Goal: Task Accomplishment & Management: Use online tool/utility

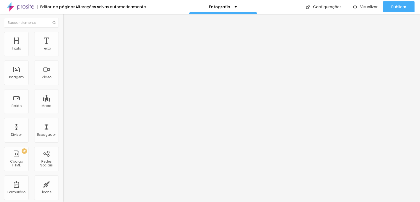
click at [63, 50] on img at bounding box center [65, 48] width 4 height 4
click at [67, 19] on img "button" at bounding box center [69, 20] width 4 height 4
click at [63, 56] on input "text" at bounding box center [96, 52] width 66 height 5
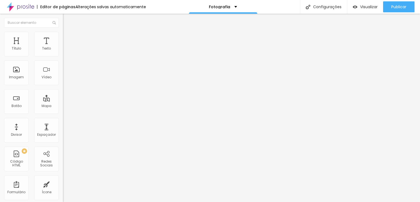
type input "[PHONE_NUMBER]"
type input "11972039621"
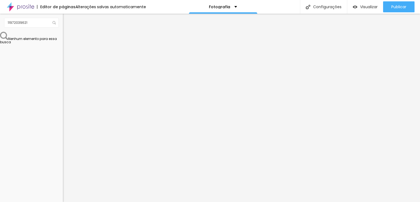
drag, startPoint x: 22, startPoint y: 100, endPoint x: 40, endPoint y: 98, distance: 18.6
click at [63, 189] on textarea "Olá, cheguei até você pela página {page_title} e gostaria de mais informações" at bounding box center [94, 193] width 62 height 9
type textarea "Olá, cheguei até você pela página {AlexandreBozo Fotografia} e gostaria de mais…"
click at [68, 41] on span "Estilo" at bounding box center [72, 39] width 8 height 5
type input "15"
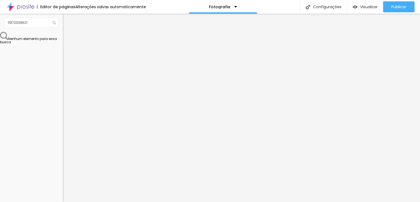
type input "15"
type input "14"
type input "13"
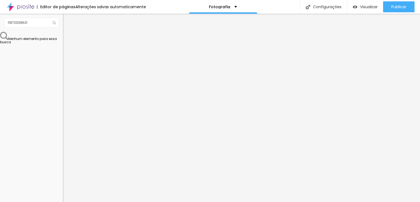
drag, startPoint x: 21, startPoint y: 86, endPoint x: 8, endPoint y: 82, distance: 13.5
type input "13"
click at [63, 163] on input "range" at bounding box center [80, 165] width 35 height 4
drag, startPoint x: 18, startPoint y: 67, endPoint x: 29, endPoint y: 55, distance: 16.1
click at [63, 51] on span "Visual" at bounding box center [68, 48] width 10 height 5
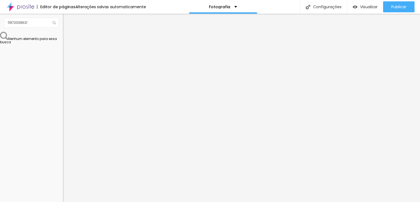
click at [63, 60] on div at bounding box center [94, 73] width 63 height 34
click at [65, 91] on img at bounding box center [66, 92] width 3 height 3
radio input "false"
click at [65, 91] on img at bounding box center [66, 92] width 3 height 3
radio input "false"
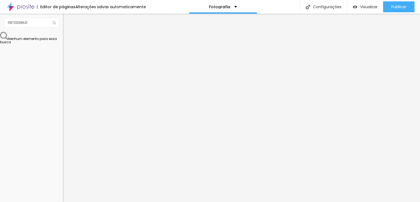
radio input "true"
click at [65, 54] on img at bounding box center [66, 52] width 3 height 3
radio input "true"
radio input "false"
click at [65, 54] on img at bounding box center [66, 52] width 3 height 3
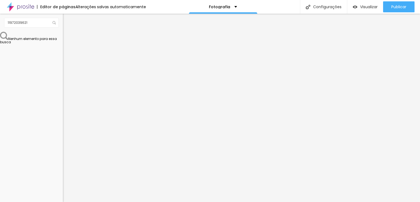
radio input "true"
radio input "false"
click at [63, 51] on input "https://vimeo.com/manage/videos/1124956769" at bounding box center [96, 48] width 66 height 5
drag, startPoint x: 7, startPoint y: 60, endPoint x: 62, endPoint y: 61, distance: 54.4
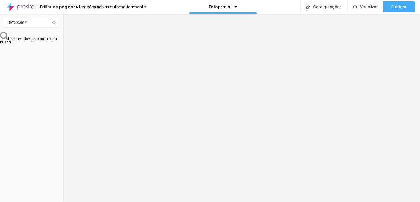
click at [63, 61] on div "URL do vídeo https://vimeo.com/manage/videos/1124956769 Alinhamento Proporção 3…" at bounding box center [94, 74] width 63 height 63
paste input "1125541979?share=copy"
type input "https://vimeo.com/1125541979?share=copy"
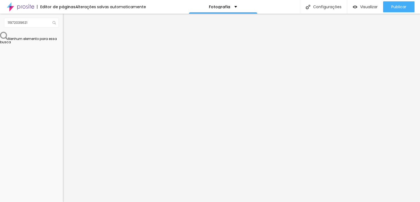
drag, startPoint x: 7, startPoint y: 61, endPoint x: 59, endPoint y: 59, distance: 52.6
click at [63, 59] on div "URL do vídeo https://vimeo.com/1124936459?fl=pl&fe=sh Alinhamento Proporção 4:3…" at bounding box center [94, 74] width 63 height 63
paste input "5541979?share=copy"
drag, startPoint x: 9, startPoint y: 62, endPoint x: 62, endPoint y: 61, distance: 52.8
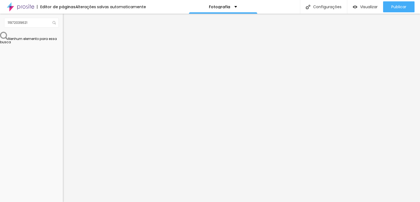
click at [63, 61] on div "URL do vídeo https://vimeo.com/1125541979?share=copy Alinhamento Proporção 4:3 …" at bounding box center [94, 74] width 63 height 63
paste input "3760"
type input "https://vimeo.com/1125543760?share=copy"
click at [63, 33] on img at bounding box center [65, 34] width 5 height 5
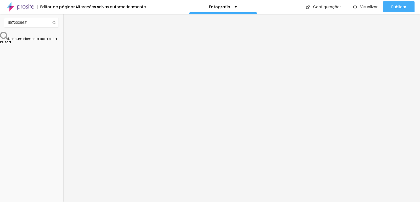
scroll to position [0, 0]
type input "72"
type input "98"
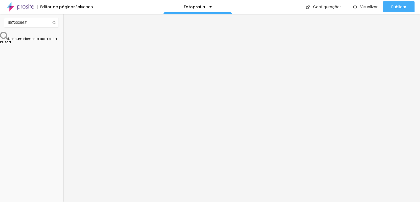
type input "100"
drag, startPoint x: 36, startPoint y: 58, endPoint x: 70, endPoint y: 57, distance: 33.9
type input "100"
click at [70, 56] on input "range" at bounding box center [80, 54] width 35 height 4
click at [63, 37] on img at bounding box center [65, 39] width 5 height 5
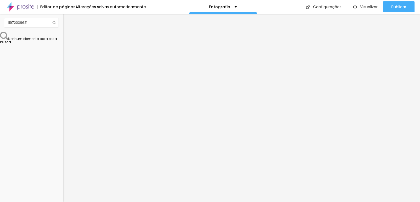
type input "24"
type input "37"
type input "40"
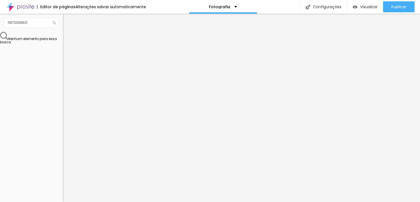
type input "40"
type input "44"
type input "50"
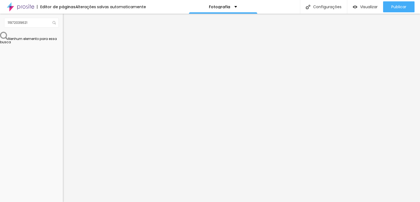
type input "57"
type input "59"
type input "66"
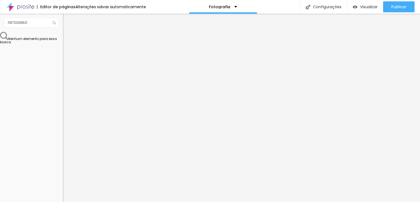
type input "66"
type input "67"
type input "68"
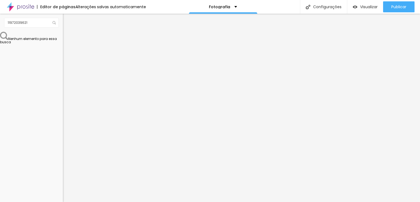
type input "69"
type input "72"
type input "73"
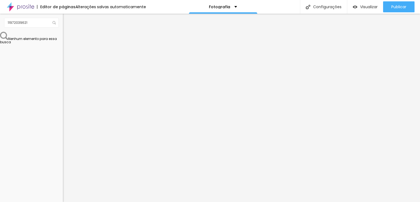
type input "73"
type input "76"
type input "77"
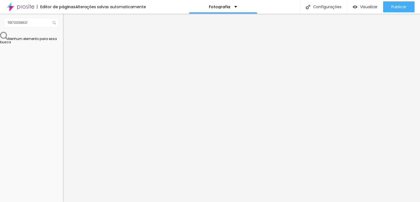
type input "79"
type input "82"
type input "100"
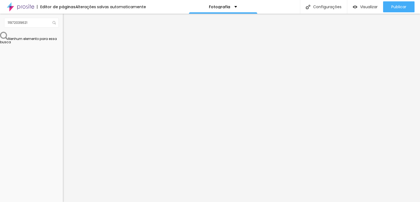
type input "100"
drag, startPoint x: 15, startPoint y: 64, endPoint x: 50, endPoint y: 65, distance: 35.0
type input "100"
click at [63, 184] on input "range" at bounding box center [80, 186] width 35 height 4
type input "55"
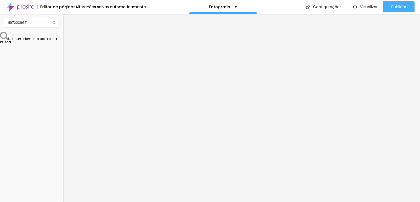
type input "55"
type input "100"
drag, startPoint x: 9, startPoint y: 53, endPoint x: 53, endPoint y: 52, distance: 44.3
click at [63, 106] on input "range" at bounding box center [80, 108] width 35 height 4
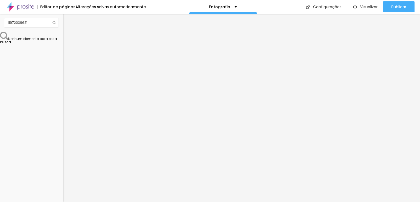
type input "88"
type input "85"
type input "83"
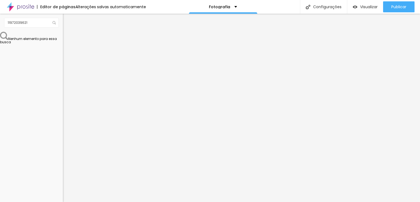
type input "83"
type input "81"
type input "80"
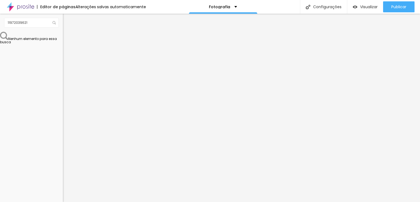
type input "78"
type input "77"
type input "76"
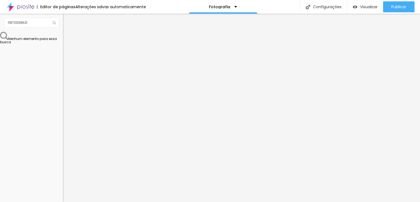
type input "76"
type input "65"
type input "63"
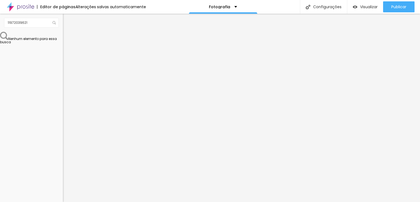
type input "61"
type input "59"
type input "57"
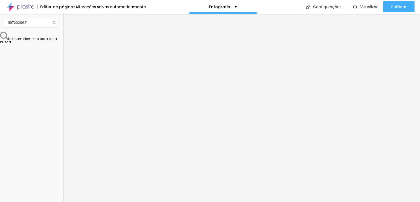
type input "57"
type input "55"
type input "52"
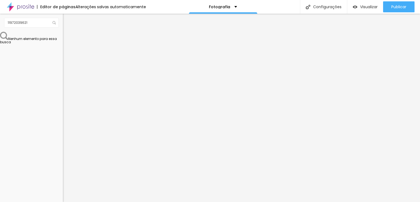
type input "50"
type input "48"
type input "46"
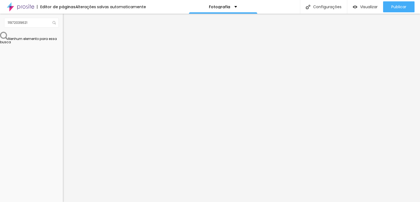
type input "46"
type input "44"
type input "42"
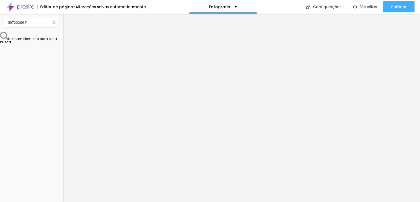
type input "41"
type input "33"
type input "31"
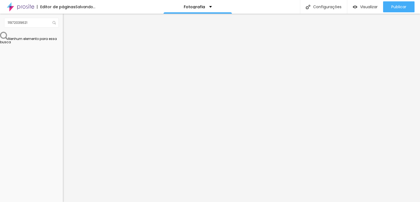
type input "31"
type input "28"
type input "11"
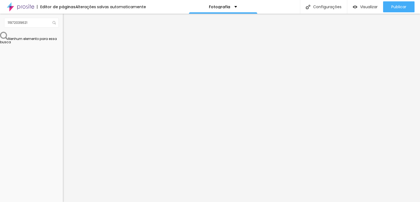
drag, startPoint x: 42, startPoint y: 54, endPoint x: 13, endPoint y: 53, distance: 29.0
click at [63, 106] on input "range" at bounding box center [80, 108] width 35 height 4
drag, startPoint x: 13, startPoint y: 53, endPoint x: 10, endPoint y: 53, distance: 3.3
click at [63, 106] on input "range" at bounding box center [80, 108] width 35 height 4
type input "1"
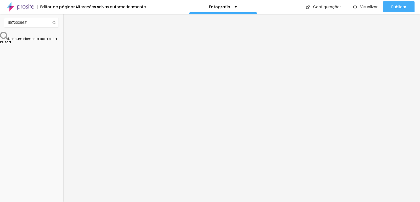
type input "1"
type input "2"
type input "3"
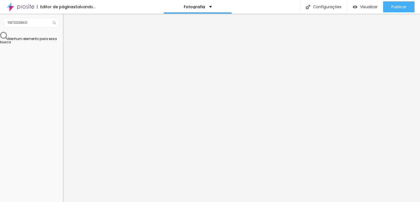
type input "0"
drag, startPoint x: 10, startPoint y: 53, endPoint x: 5, endPoint y: 52, distance: 5.0
type input "0"
click at [63, 106] on input "range" at bounding box center [80, 108] width 35 height 4
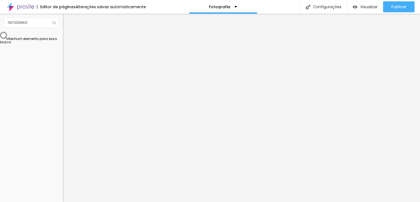
click at [68, 39] on span "Avançado" at bounding box center [77, 41] width 18 height 5
click at [63, 35] on li "Estilo" at bounding box center [94, 34] width 63 height 5
click at [365, 6] on span "Visualizar" at bounding box center [369, 7] width 18 height 4
click at [26, 5] on img at bounding box center [20, 7] width 27 height 14
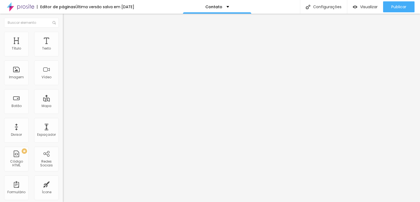
click at [24, 5] on img at bounding box center [20, 7] width 27 height 14
click at [42, 38] on div "Texto" at bounding box center [46, 44] width 25 height 25
click at [63, 82] on span "4:3 Standard" at bounding box center [74, 79] width 22 height 5
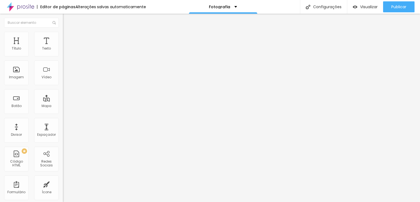
click at [63, 85] on span "Ultrawide" at bounding box center [71, 82] width 16 height 5
click at [63, 90] on span "Wide" at bounding box center [67, 88] width 8 height 5
click at [63, 93] on div "Standard 4:3" at bounding box center [94, 91] width 63 height 3
click at [63, 96] on div "Vertical 1 3:4" at bounding box center [94, 94] width 63 height 3
click at [63, 100] on span "Vertical 2" at bounding box center [70, 97] width 15 height 5
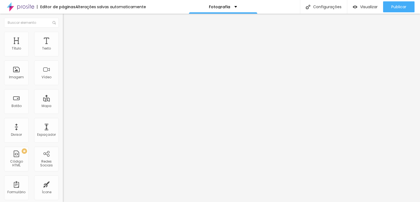
click at [63, 85] on div "Ultrawide 21:9" at bounding box center [94, 82] width 63 height 3
click at [63, 33] on img at bounding box center [65, 34] width 5 height 5
click at [63, 37] on img at bounding box center [65, 39] width 5 height 5
click at [63, 34] on img at bounding box center [65, 34] width 5 height 5
click at [63, 32] on li "Conteúdo" at bounding box center [94, 28] width 63 height 5
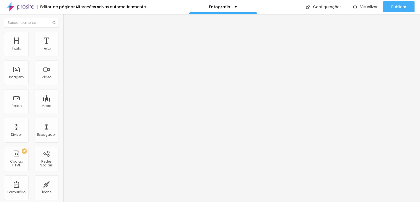
click at [63, 32] on li "Conteúdo" at bounding box center [94, 28] width 63 height 5
click at [63, 82] on span "3:4 Vertical 1" at bounding box center [73, 79] width 20 height 5
click at [63, 85] on span "Ultrawide" at bounding box center [71, 82] width 16 height 5
click at [63, 51] on span "Titulo 2" at bounding box center [72, 49] width 18 height 5
click at [63, 47] on span "Titulo 1" at bounding box center [72, 43] width 18 height 8
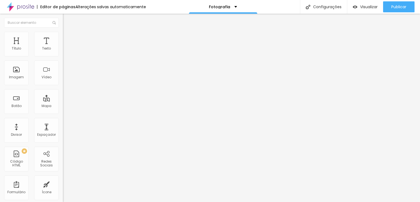
click at [63, 81] on button "button" at bounding box center [67, 78] width 8 height 6
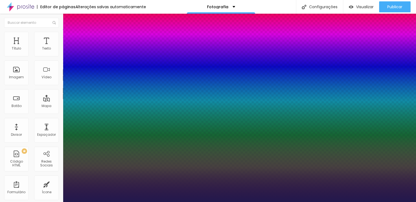
type input "1"
type input "32"
type input "1"
type input "51"
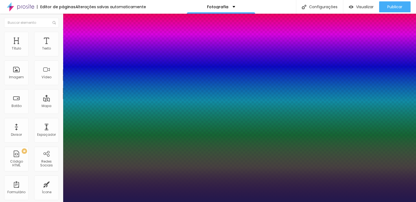
type input "51"
type input "1"
drag, startPoint x: 74, startPoint y: 153, endPoint x: 89, endPoint y: 153, distance: 14.5
type input "53"
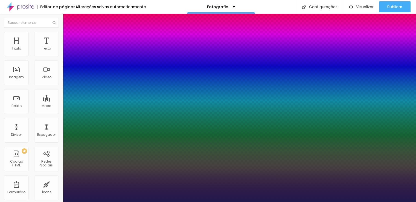
type input "53"
type input "1"
type input "51"
type input "1"
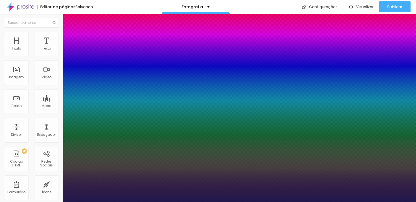
type input "50"
type input "1"
type input "49"
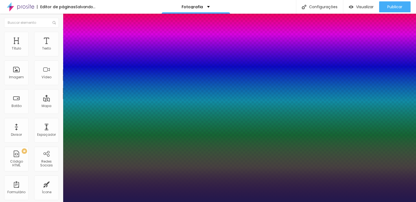
type input "1"
type input "48"
type input "1"
type input "47"
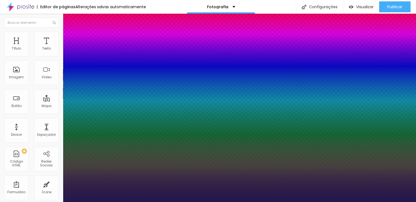
type input "47"
type input "1"
type input "46"
type input "1"
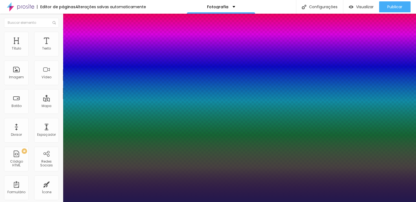
type input "46"
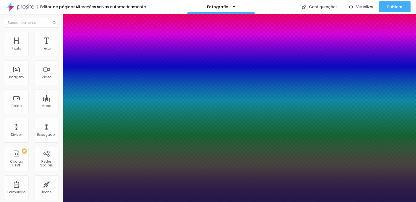
type input "1"
click at [29, 202] on div at bounding box center [208, 202] width 416 height 0
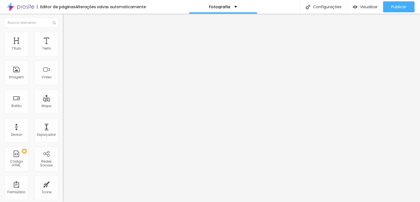
click at [66, 79] on icon "button" at bounding box center [67, 78] width 2 height 2
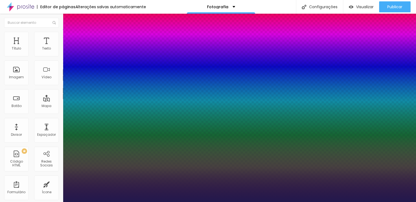
type input "3"
type input "4"
type input "3"
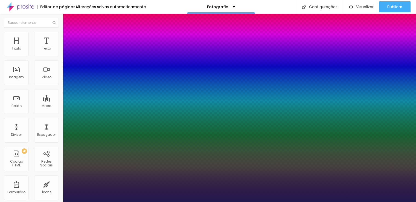
type input "3"
type input "2"
type input "1"
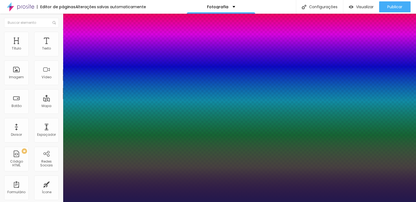
type input "0"
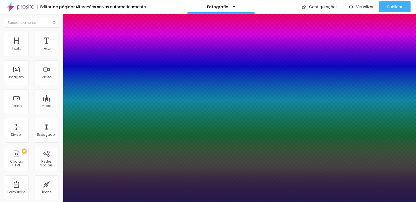
click at [25, 202] on div at bounding box center [208, 202] width 416 height 0
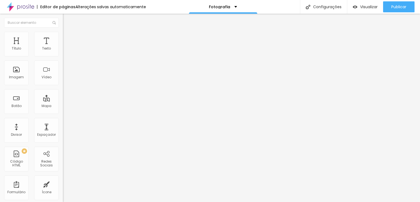
click at [65, 79] on icon "button" at bounding box center [66, 77] width 3 height 3
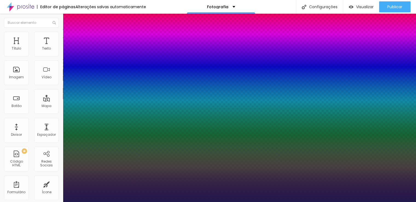
type input "1"
type input "01"
type input "1"
type input "01"
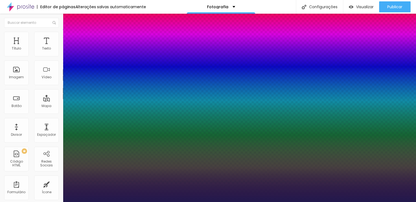
type input "0"
type input "1"
type input "0"
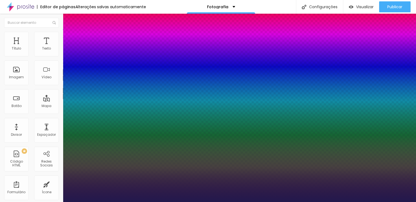
type input "0"
type input "2"
type input "3"
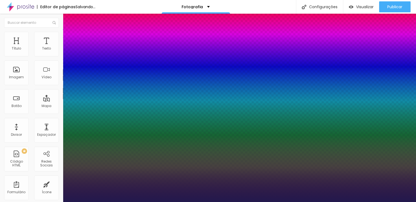
type input "2"
type input "1"
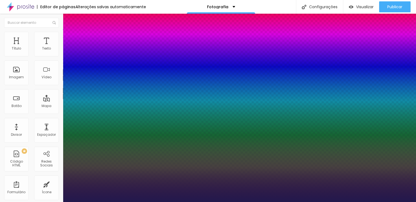
type input "1.2"
type input "0.9"
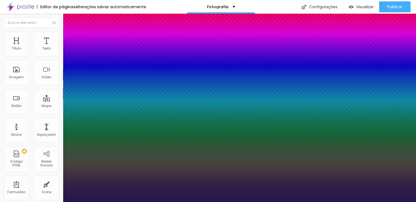
type input "0.9"
type input "0.8"
type input "0.5"
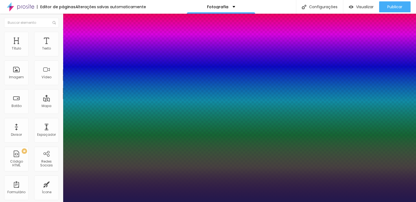
drag, startPoint x: 91, startPoint y: 192, endPoint x: 59, endPoint y: 193, distance: 32.9
type input "0.5"
drag, startPoint x: 71, startPoint y: 192, endPoint x: 67, endPoint y: 193, distance: 3.9
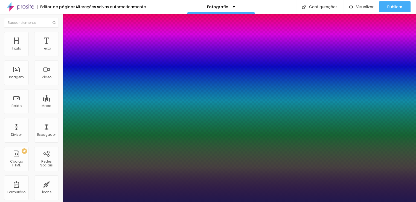
type input "1"
type input "1.3"
type input "1"
type input "1.3"
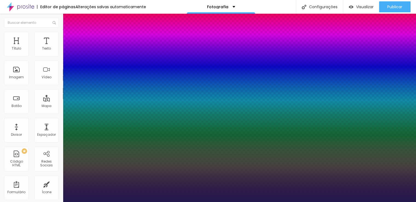
click at [111, 202] on p "Fonte" at bounding box center [208, 203] width 416 height 3
click at [178, 202] on div at bounding box center [208, 202] width 416 height 0
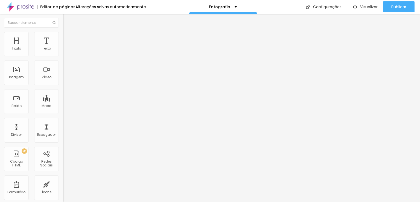
click at [65, 79] on icon "button" at bounding box center [66, 77] width 3 height 3
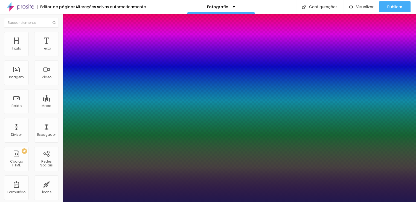
type input "0"
type input "18"
type input "39"
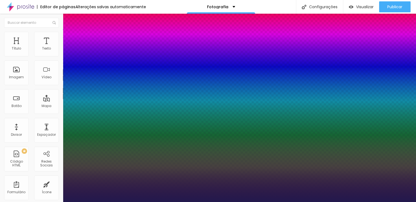
type input "39"
type input "36"
type input "28"
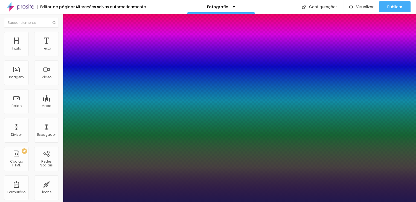
type input "23"
type input "22"
type input "21"
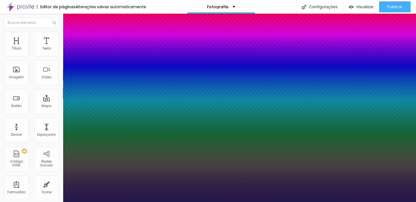
type input "21"
type input "18"
type input "17"
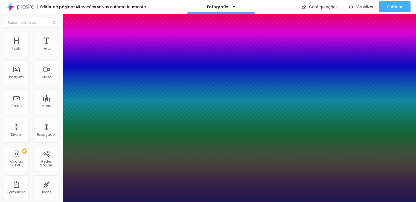
type input "15"
type input "12"
type input "11"
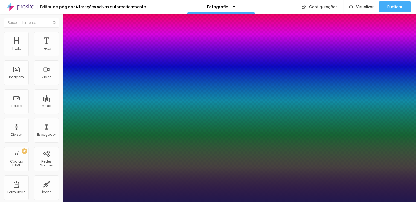
type input "11"
type input "10"
type input "9"
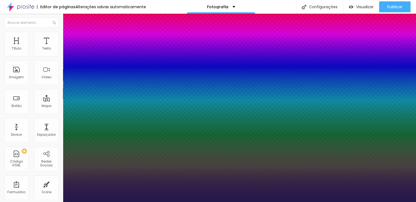
type input "8"
type input "7"
type input "6"
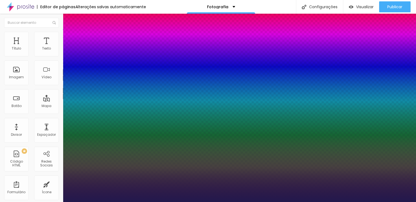
type input "6"
type input "5"
type input "4"
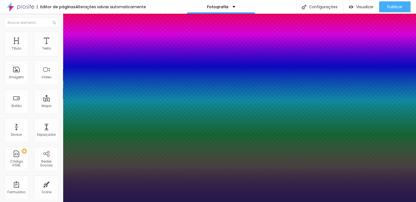
type input "3"
type input "2"
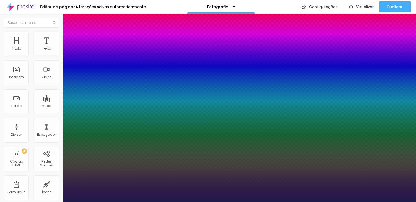
type input "0.7"
type input "0.8"
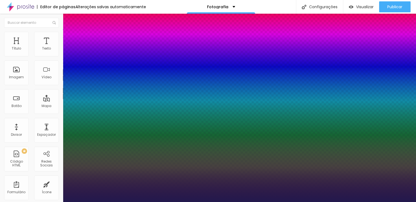
type input "0.9"
type input "1"
type input "1.1"
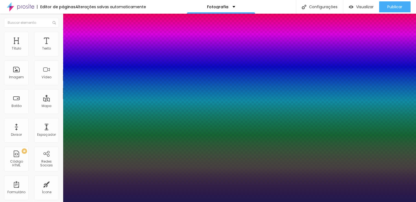
type input "1.1"
type input "1.2"
type input "1.3"
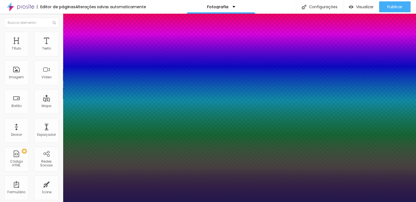
type input "1.4"
type input "1.3"
drag, startPoint x: 71, startPoint y: 192, endPoint x: 92, endPoint y: 190, distance: 21.1
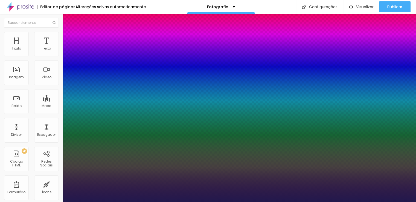
type input "1.3"
click at [73, 202] on div at bounding box center [208, 202] width 416 height 0
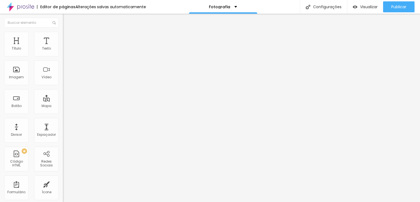
click at [66, 50] on icon "button" at bounding box center [67, 49] width 2 height 2
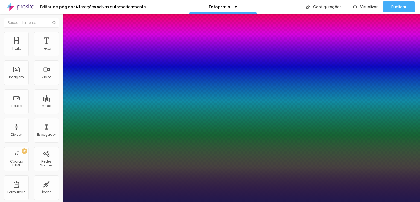
type input "1"
click at [171, 202] on div at bounding box center [210, 202] width 420 height 0
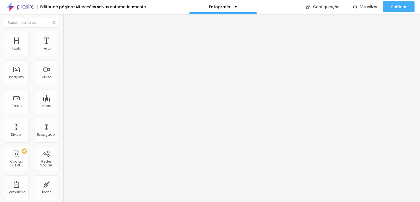
click at [63, 53] on button "button" at bounding box center [67, 50] width 8 height 6
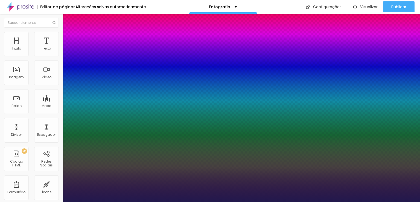
type input "1"
click at [10, 202] on div at bounding box center [210, 202] width 420 height 0
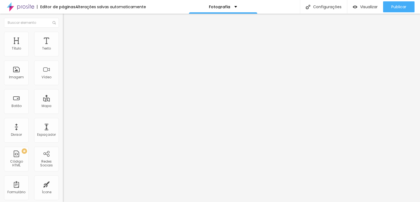
click at [63, 102] on div "Editar Texto Estilo Avançado Tipografia Voltar ao padrão Sombra DESATIVADO Volt…" at bounding box center [94, 108] width 63 height 188
click at [63, 116] on div "Editar Texto Estilo Avançado Tipografia Voltar ao padrão Sombra DESATIVADO Volt…" at bounding box center [94, 108] width 63 height 188
click at [63, 81] on button "button" at bounding box center [67, 78] width 8 height 6
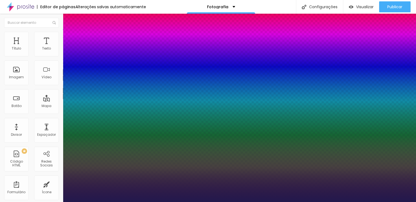
click at [156, 202] on div at bounding box center [208, 202] width 416 height 0
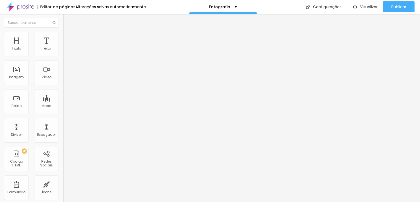
click at [67, 49] on icon "button" at bounding box center [67, 48] width 1 height 1
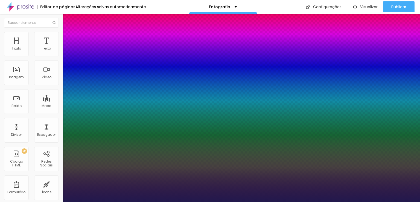
type input "1"
click at [29, 202] on div at bounding box center [210, 202] width 420 height 0
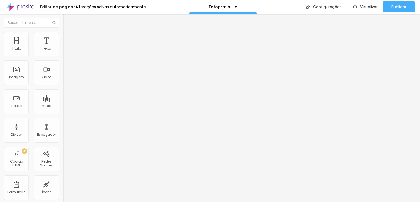
click at [66, 50] on icon "button" at bounding box center [67, 49] width 2 height 2
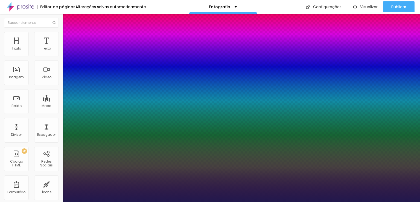
type input "1"
click at [25, 202] on div at bounding box center [210, 202] width 420 height 0
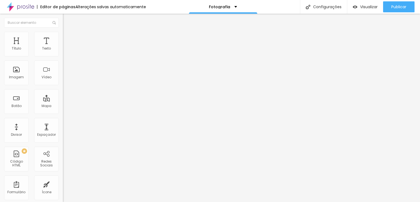
click at [65, 51] on icon "button" at bounding box center [66, 49] width 3 height 3
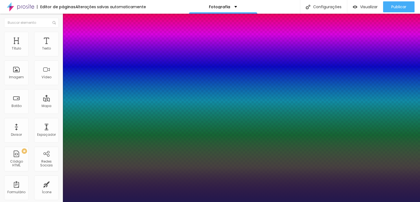
type input "1"
click at [318, 202] on div at bounding box center [210, 202] width 420 height 0
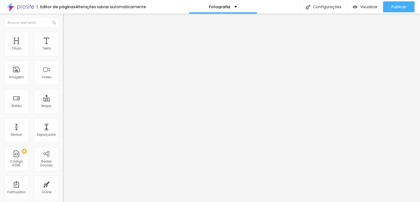
click at [68, 39] on span "Avançado" at bounding box center [77, 41] width 18 height 5
click at [63, 35] on li "Estilo" at bounding box center [94, 34] width 63 height 5
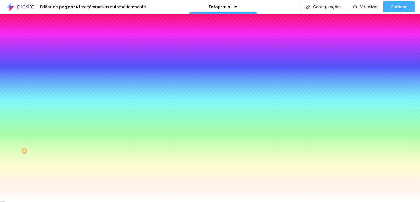
click at [63, 35] on li "Estilo" at bounding box center [94, 34] width 63 height 5
click at [63, 37] on li "Avançado" at bounding box center [94, 39] width 63 height 5
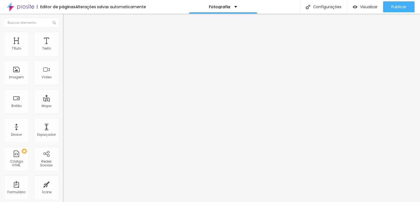
click at [63, 32] on li "Conteúdo" at bounding box center [94, 28] width 63 height 5
click at [63, 34] on img at bounding box center [65, 34] width 5 height 5
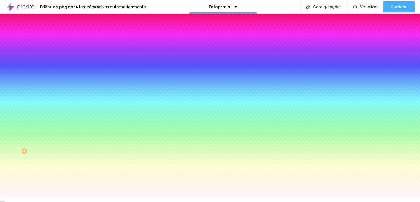
click at [63, 37] on img at bounding box center [65, 39] width 5 height 5
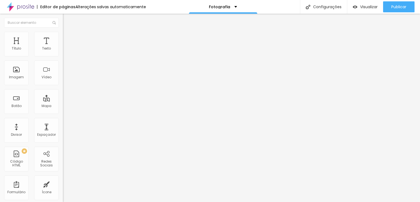
click at [63, 53] on button "button" at bounding box center [67, 50] width 8 height 6
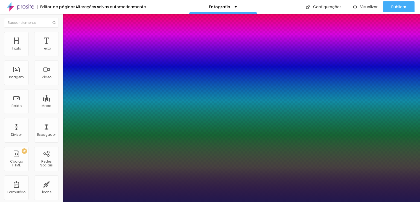
type input "1"
type input "17"
type input "1"
type input "18"
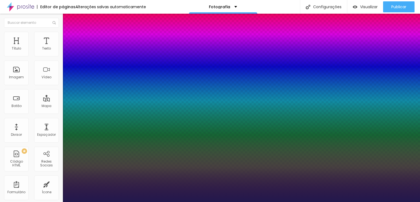
type input "18"
type input "1"
type input "18"
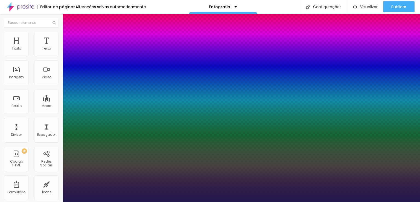
type input "1"
type input "1.4"
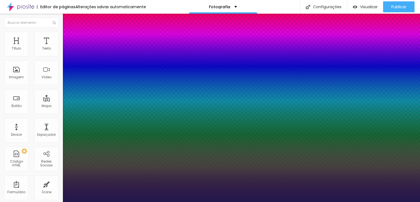
type input "1"
click at [12, 202] on div at bounding box center [210, 202] width 420 height 0
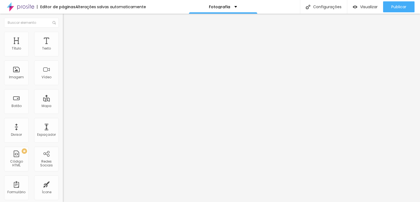
click at [63, 53] on button "button" at bounding box center [67, 50] width 8 height 6
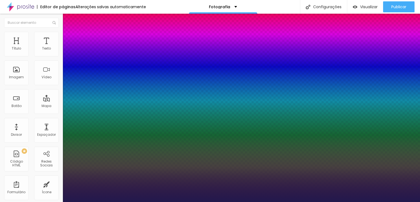
type input "2"
type input "3"
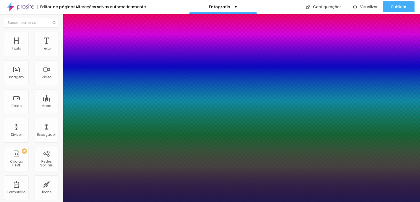
type input "1"
type input "0"
type input "1"
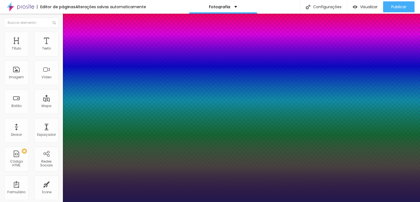
type input "1"
type input "1.4"
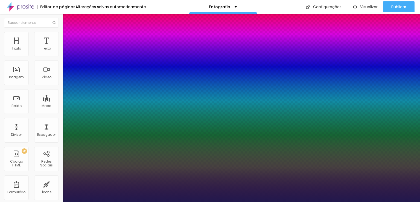
type input "1"
type input "1.4"
drag, startPoint x: 118, startPoint y: 131, endPoint x: 125, endPoint y: 130, distance: 6.6
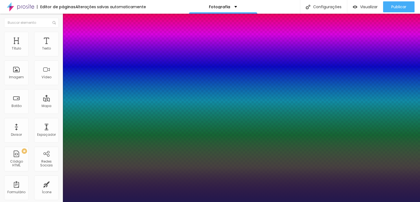
type input "1"
type input "0.7"
type input "1"
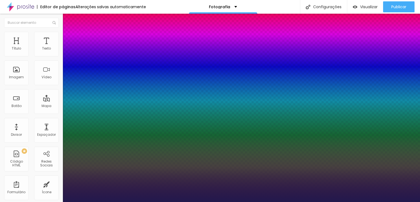
type input "0.5"
type input "1"
type input "0.6"
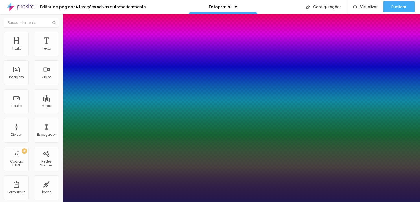
type input "1"
type input "0.7"
type input "1"
type input "0.8"
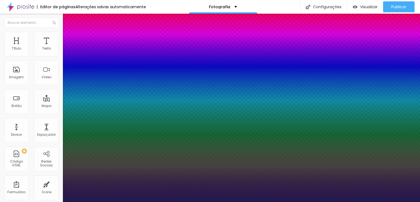
type input "0.8"
type input "1"
type input "0.9"
type input "1"
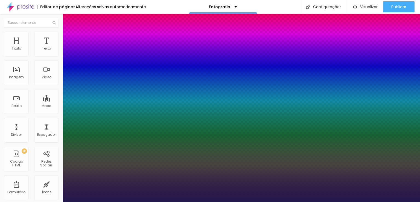
type input "1"
type input "1.1"
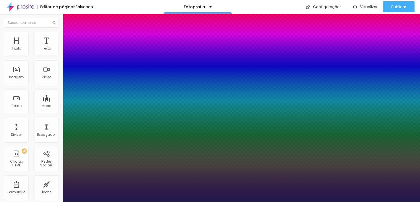
type input "1"
type input "1.2"
type input "1"
type input "1.3"
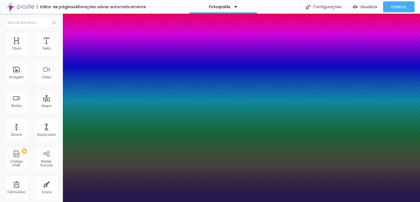
drag, startPoint x: 118, startPoint y: 118, endPoint x: 124, endPoint y: 117, distance: 5.5
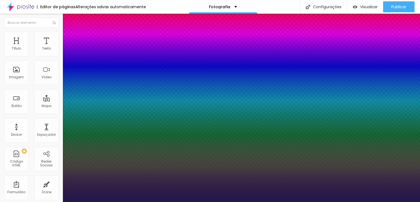
click at [273, 202] on div at bounding box center [210, 202] width 420 height 0
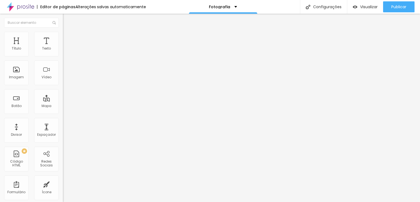
click at [63, 34] on img at bounding box center [65, 34] width 5 height 5
drag, startPoint x: 15, startPoint y: 54, endPoint x: 0, endPoint y: 53, distance: 14.8
click at [63, 101] on input "range" at bounding box center [80, 103] width 35 height 4
drag, startPoint x: 16, startPoint y: 64, endPoint x: 15, endPoint y: 60, distance: 4.0
click at [63, 178] on input "range" at bounding box center [80, 180] width 35 height 4
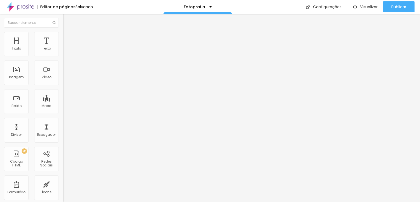
click at [63, 115] on div "10 Espaço de baixo" at bounding box center [94, 153] width 63 height 77
click at [63, 32] on img at bounding box center [65, 34] width 5 height 5
drag, startPoint x: 15, startPoint y: 55, endPoint x: 21, endPoint y: 53, distance: 6.0
click at [63, 101] on input "range" at bounding box center [80, 103] width 35 height 4
click at [67, 19] on img "button" at bounding box center [69, 20] width 4 height 4
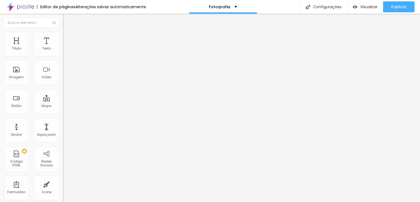
click at [67, 19] on img "button" at bounding box center [69, 20] width 4 height 4
click at [67, 20] on img "button" at bounding box center [69, 20] width 4 height 4
click at [17, 105] on div "Botão" at bounding box center [16, 106] width 10 height 4
click at [63, 56] on input "text" at bounding box center [96, 52] width 66 height 5
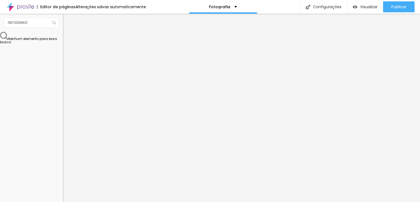
drag, startPoint x: 22, startPoint y: 101, endPoint x: 40, endPoint y: 101, distance: 18.3
click at [63, 189] on textarea "Olá, cheguei até você pela página {page_title} e gostaria de mais informações" at bounding box center [94, 193] width 62 height 9
click at [63, 163] on div "Editar Botão do WhatsApp Conteúdo Estilo Avançado Número do WhatsApp * (11)9720…" at bounding box center [94, 108] width 63 height 188
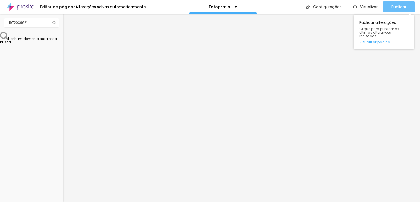
click at [399, 3] on div "Publicar" at bounding box center [399, 6] width 15 height 11
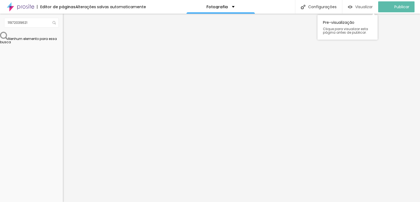
click at [363, 5] on span "Visualizar" at bounding box center [364, 7] width 18 height 4
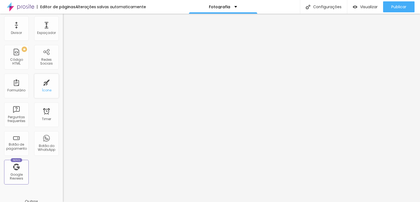
scroll to position [109, 0]
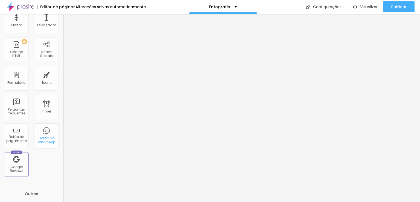
click at [45, 140] on div "Botão do WhatsApp" at bounding box center [47, 140] width 22 height 8
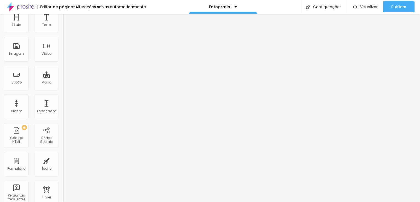
scroll to position [0, 0]
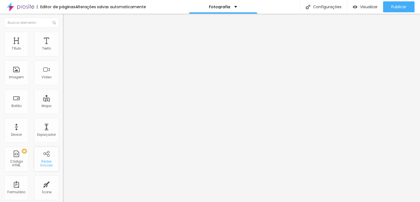
click at [44, 160] on div "Redes Sociais" at bounding box center [47, 164] width 22 height 8
click at [63, 56] on input "text" at bounding box center [96, 52] width 66 height 5
type input "[PHONE_NUMBER]"
type input "11972039621"
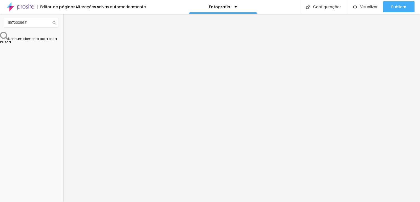
drag, startPoint x: 22, startPoint y: 100, endPoint x: 40, endPoint y: 99, distance: 18.4
click at [63, 189] on textarea "Olá, cheguei até você pela página {page_title} e gostaria de mais informações" at bounding box center [94, 193] width 62 height 9
type textarea "Olá, cheguei até você pela página {[PERSON_NAME]} e gostaria de mais informações"
click at [63, 172] on div "Editar Botão do WhatsApp Conteúdo Estilo Avançado Número do WhatsApp * (11)9720…" at bounding box center [94, 108] width 63 height 188
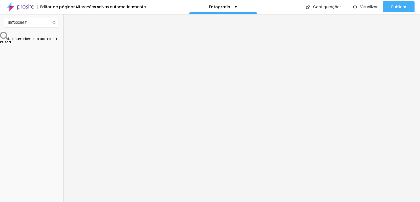
click at [63, 161] on div "Editar Botão do WhatsApp Conteúdo Estilo Avançado Número do WhatsApp * (11)9720…" at bounding box center [94, 108] width 63 height 188
click at [51, 7] on div "Editor de páginas" at bounding box center [56, 7] width 39 height 4
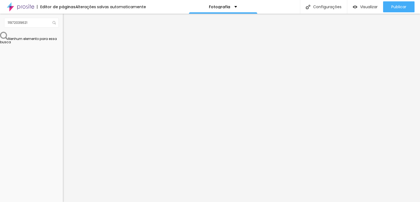
click at [67, 22] on img "button" at bounding box center [69, 22] width 4 height 4
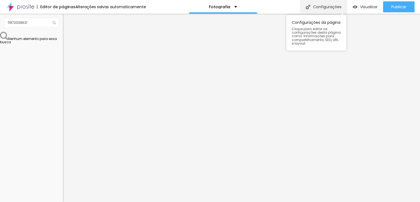
click at [329, 6] on div "Configurações" at bounding box center [323, 7] width 47 height 14
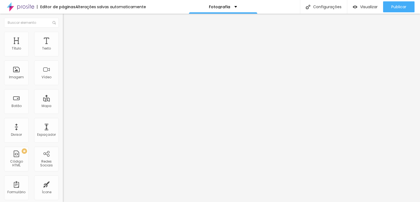
click at [63, 38] on li "Estilo" at bounding box center [94, 38] width 63 height 5
type input "15"
type input "16"
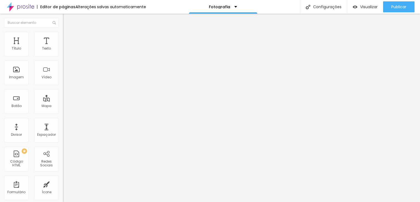
type input "17"
type input "18"
type input "17"
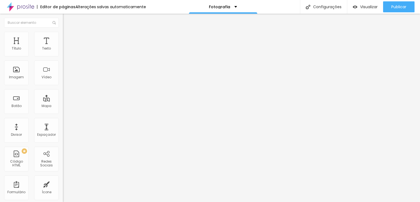
type input "17"
type input "16"
type input "15"
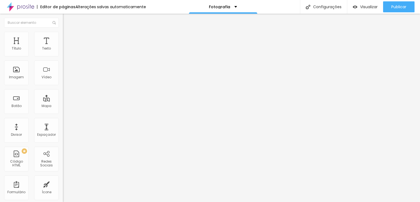
type input "13"
drag, startPoint x: 24, startPoint y: 86, endPoint x: 0, endPoint y: 91, distance: 24.6
type input "13"
click at [63, 163] on input "range" at bounding box center [80, 165] width 35 height 4
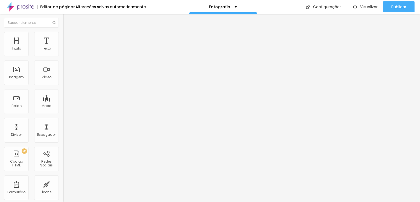
click at [63, 91] on div "Visual 13 Tamanho do texto Cor Verde claro Verde claro Verde escuro Borda Arred…" at bounding box center [94, 128] width 63 height 163
click at [65, 91] on img at bounding box center [66, 92] width 3 height 3
radio input "false"
radio input "true"
click at [63, 39] on img at bounding box center [65, 38] width 5 height 5
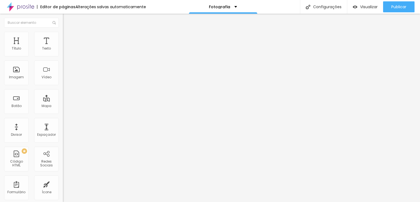
type input "16"
type input "17"
type input "18"
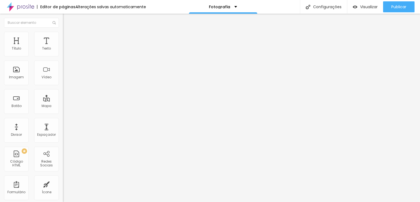
type input "18"
type input "17"
type input "13"
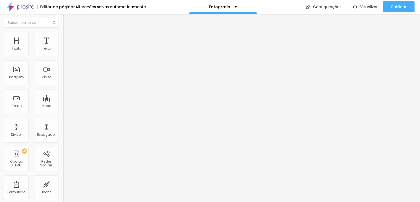
drag, startPoint x: 13, startPoint y: 85, endPoint x: 0, endPoint y: 94, distance: 16.2
click at [63, 163] on input "range" at bounding box center [80, 165] width 35 height 4
click at [63, 95] on div at bounding box center [94, 97] width 63 height 4
click at [65, 91] on img at bounding box center [66, 92] width 3 height 3
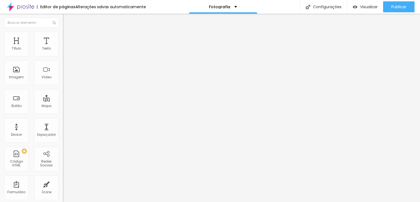
radio input "true"
radio input "false"
click at [65, 54] on img at bounding box center [66, 52] width 3 height 3
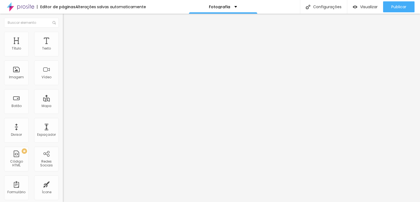
radio input "false"
radio input "true"
radio input "false"
click at [68, 43] on span "Avançado" at bounding box center [77, 45] width 18 height 5
type input "31"
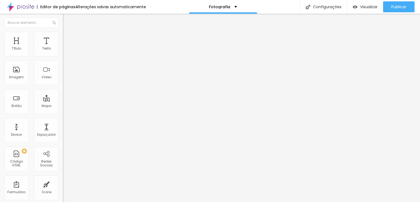
type input "31"
type input "100"
type input "61"
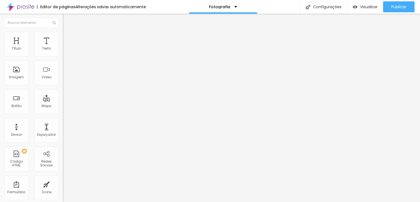
type input "0"
type input "2"
type input "4"
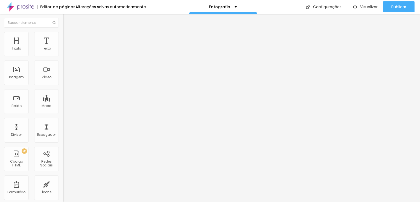
type input "4"
type input "8"
type input "11"
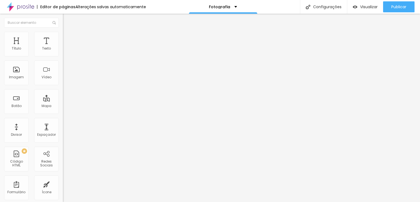
type input "12"
type input "10"
click at [63, 111] on input "range" at bounding box center [80, 113] width 35 height 4
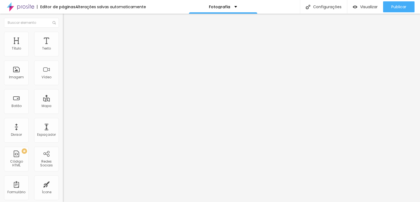
click at [63, 111] on input "range" at bounding box center [80, 113] width 35 height 4
type input "37"
type input "89"
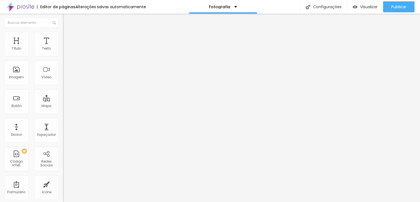
type input "100"
type input "95"
type input "34"
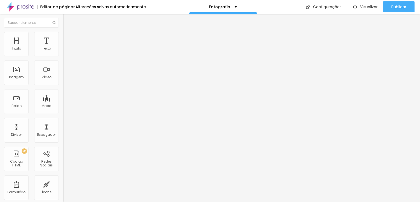
type input "34"
type input "25"
type input "22"
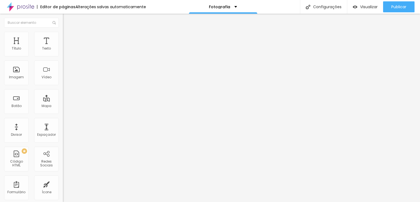
type input "18"
type input "13"
type input "12"
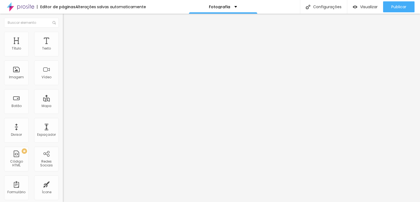
type input "12"
type input "10"
type input "8"
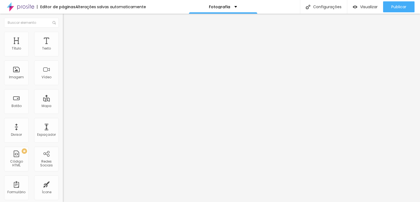
type input "7"
type input "6"
type input "8"
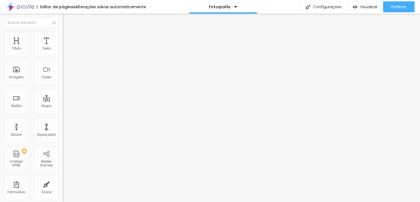
type input "8"
type input "9"
type input "10"
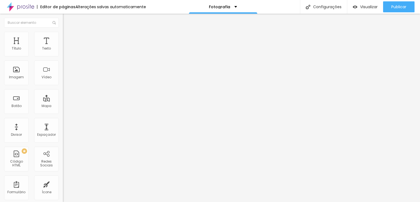
click at [63, 188] on input "range" at bounding box center [80, 190] width 35 height 4
click at [63, 202] on div "ID Html" at bounding box center [94, 203] width 63 height 3
click at [63, 42] on img at bounding box center [65, 44] width 5 height 5
click at [63, 37] on img at bounding box center [65, 38] width 5 height 5
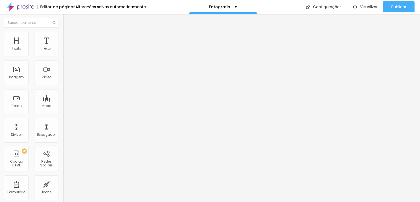
click at [63, 36] on li "Conteúdo" at bounding box center [94, 33] width 63 height 5
click at [63, 34] on li "Estilo" at bounding box center [94, 34] width 63 height 5
click at [63, 37] on img at bounding box center [65, 39] width 5 height 5
click at [63, 106] on input "range" at bounding box center [80, 108] width 35 height 4
type input "9"
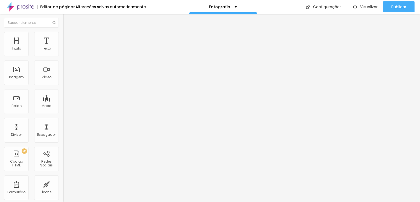
type input "9"
type input "10"
type input "11"
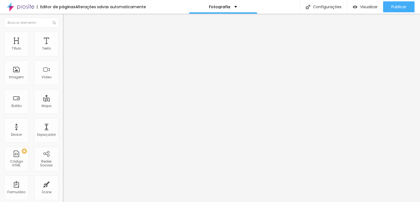
type input "27"
type input "31"
type input "34"
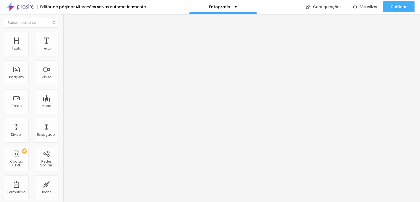
type input "34"
type input "37"
type input "40"
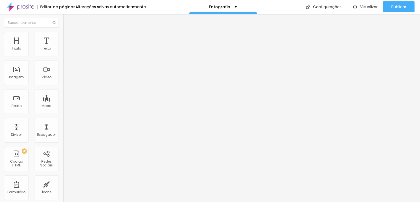
type input "44"
type input "47"
type input "50"
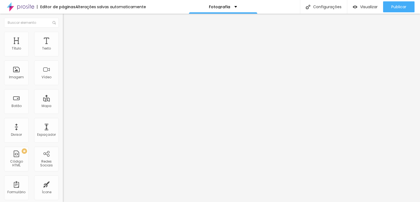
type input "50"
type input "52"
type input "53"
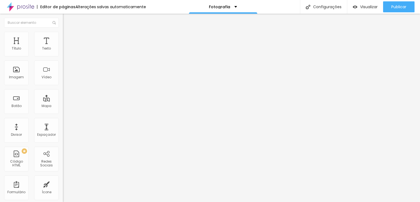
type input "58"
type input "61"
type input "67"
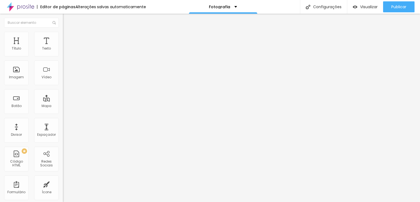
type input "67"
type input "70"
type input "73"
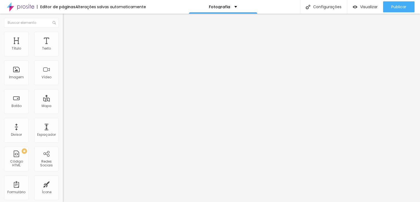
type input "74"
type input "76"
type input "100"
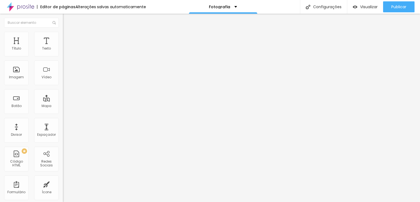
type input "100"
drag, startPoint x: 21, startPoint y: 53, endPoint x: 61, endPoint y: 53, distance: 40.2
click at [63, 106] on input "range" at bounding box center [80, 108] width 35 height 4
drag, startPoint x: 48, startPoint y: 53, endPoint x: 15, endPoint y: 53, distance: 32.6
click at [63, 53] on div "100 Espaço de cima" at bounding box center [94, 81] width 63 height 77
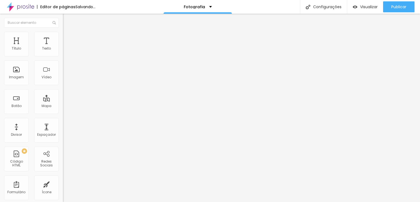
type input "11"
click at [63, 106] on input "range" at bounding box center [80, 108] width 35 height 4
type input "11"
type input "10"
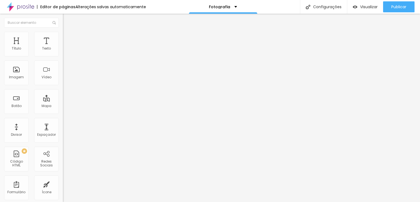
type input "9"
click at [63, 106] on input "range" at bounding box center [80, 108] width 35 height 4
type input "12"
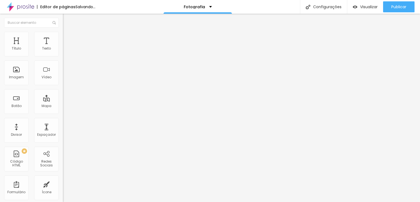
type input "8"
type input "7"
type input "8"
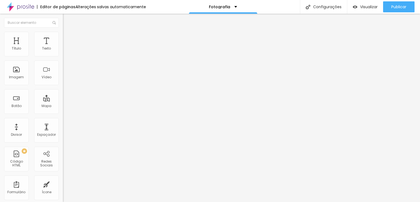
type input "8"
type input "10"
click at [63, 106] on input "range" at bounding box center [80, 108] width 35 height 4
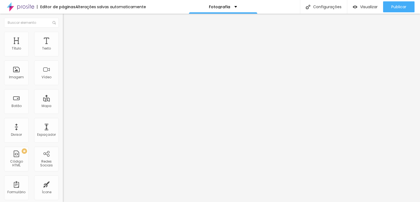
click at [63, 106] on input "range" at bounding box center [80, 108] width 35 height 4
click at [63, 33] on img at bounding box center [65, 34] width 5 height 5
click at [66, 148] on icon "button" at bounding box center [67, 149] width 2 height 2
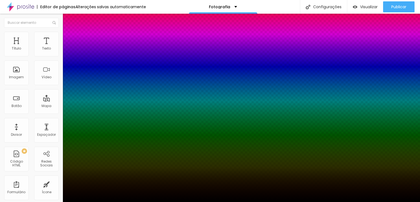
click at [27, 202] on div at bounding box center [210, 202] width 420 height 0
click at [63, 101] on div "Editar Imagem Conteúdo Estilo Avançado Tamanho 100 px % 0 Borda arredondada Som…" at bounding box center [94, 108] width 63 height 188
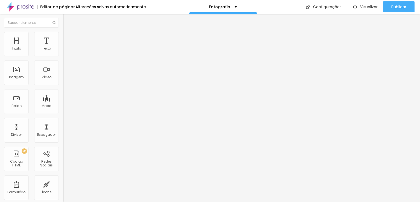
type input "95"
type input "90"
type input "80"
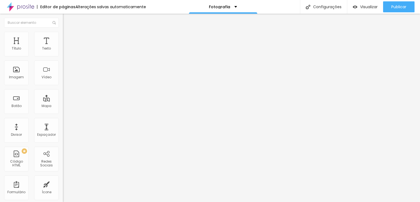
drag, startPoint x: 57, startPoint y: 59, endPoint x: 44, endPoint y: 59, distance: 13.1
type input "80"
click at [63, 56] on input "range" at bounding box center [80, 54] width 35 height 4
type input "75"
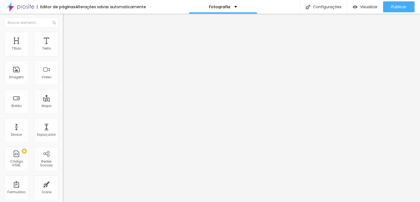
type input "70"
type input "65"
type input "55"
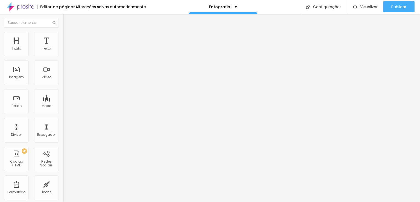
type input "55"
type input "30"
type input "35"
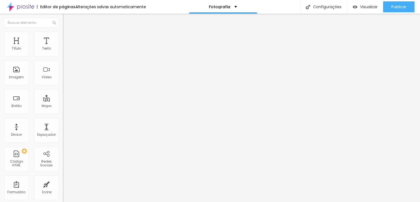
type input "40"
type input "85"
type input "90"
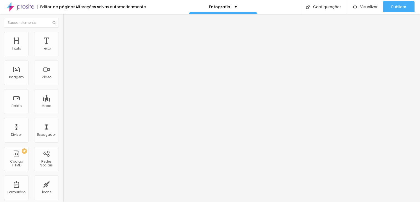
type input "90"
type input "95"
type input "100"
drag, startPoint x: 43, startPoint y: 59, endPoint x: 61, endPoint y: 57, distance: 18.4
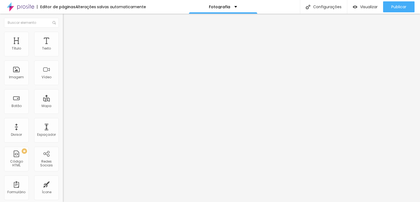
type input "100"
click at [63, 56] on input "range" at bounding box center [80, 54] width 35 height 4
click at [63, 47] on span "Adicionar imagem" at bounding box center [80, 44] width 35 height 5
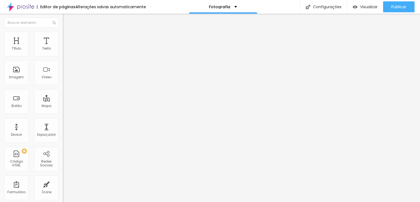
click at [67, 19] on img "button" at bounding box center [69, 20] width 4 height 4
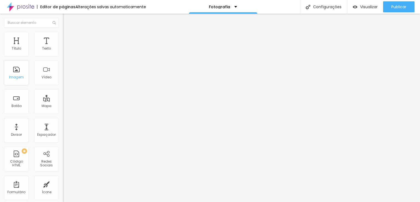
click at [21, 74] on div "Imagem" at bounding box center [16, 72] width 25 height 25
click at [67, 21] on img "button" at bounding box center [69, 20] width 4 height 4
click at [63, 47] on span "Adicionar imagem" at bounding box center [80, 44] width 35 height 5
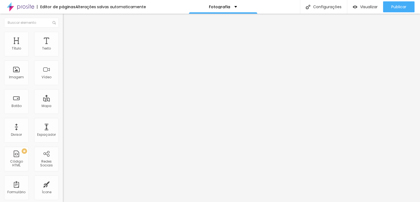
click at [63, 86] on span "Original" at bounding box center [69, 83] width 13 height 5
click at [63, 88] on div "Cinema 16:9" at bounding box center [94, 86] width 63 height 3
click at [63, 94] on span "Padrão" at bounding box center [69, 91] width 12 height 5
click at [63, 97] on div "Quadrado 1:1" at bounding box center [94, 95] width 63 height 3
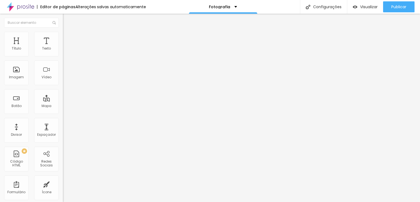
click at [63, 101] on span "Original" at bounding box center [69, 98] width 13 height 5
click at [63, 60] on div "Descrição da imagem (Alt)" at bounding box center [94, 53] width 63 height 13
click at [63, 103] on div "Link" at bounding box center [94, 101] width 63 height 3
click at [63, 86] on span "Original" at bounding box center [69, 83] width 13 height 5
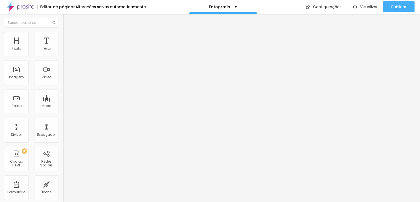
click at [63, 89] on span "Cinema" at bounding box center [70, 86] width 14 height 5
click at [63, 94] on span "Padrão" at bounding box center [69, 91] width 12 height 5
click at [63, 97] on span "Quadrado" at bounding box center [72, 95] width 18 height 5
click at [63, 101] on span "Original" at bounding box center [69, 98] width 13 height 5
click at [63, 35] on img at bounding box center [65, 34] width 5 height 5
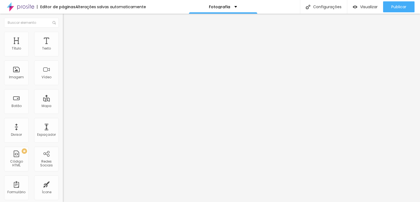
click at [63, 37] on img at bounding box center [65, 39] width 5 height 5
type input "0"
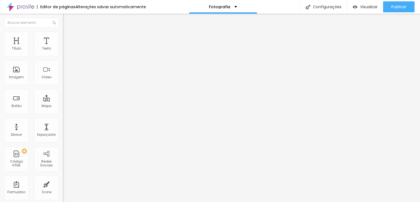
drag, startPoint x: 15, startPoint y: 54, endPoint x: 7, endPoint y: 54, distance: 8.8
click at [63, 106] on input "range" at bounding box center [80, 108] width 35 height 4
type input "3"
type input "7"
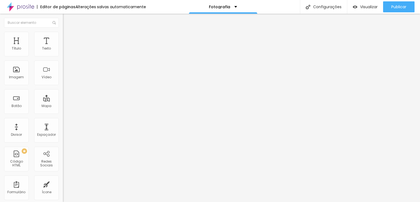
type input "7"
type input "27"
type input "34"
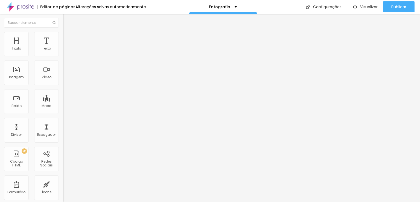
type input "36"
type input "37"
type input "38"
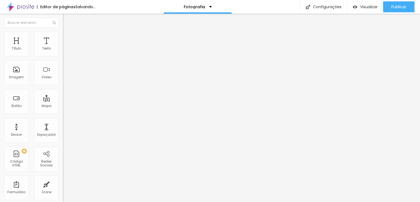
type input "38"
type input "40"
type input "41"
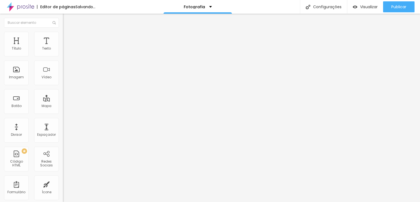
type input "43"
type input "45"
drag, startPoint x: 21, startPoint y: 53, endPoint x: 16, endPoint y: 51, distance: 5.1
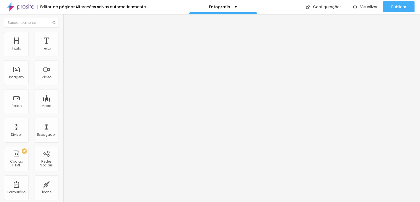
click at [63, 106] on input "range" at bounding box center [80, 108] width 35 height 4
drag, startPoint x: 16, startPoint y: 51, endPoint x: 8, endPoint y: 49, distance: 7.7
click at [63, 106] on input "range" at bounding box center [80, 108] width 35 height 4
drag, startPoint x: 16, startPoint y: 63, endPoint x: 60, endPoint y: 59, distance: 44.7
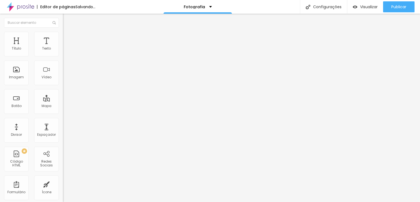
click at [63, 184] on input "range" at bounding box center [80, 186] width 35 height 4
click at [63, 198] on div "ID Html" at bounding box center [94, 199] width 63 height 3
click at [63, 86] on span "Original" at bounding box center [69, 83] width 13 height 5
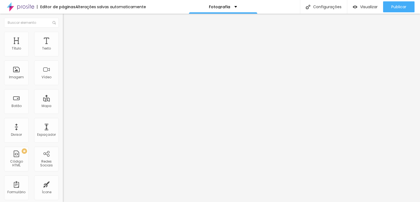
click at [63, 89] on span "Cinema" at bounding box center [70, 86] width 14 height 5
click at [63, 94] on span "Padrão" at bounding box center [69, 91] width 12 height 5
click at [63, 97] on span "Quadrado" at bounding box center [72, 95] width 18 height 5
click at [63, 101] on span "Original" at bounding box center [69, 98] width 13 height 5
click at [63, 86] on span "1:1 Quadrado" at bounding box center [74, 83] width 22 height 5
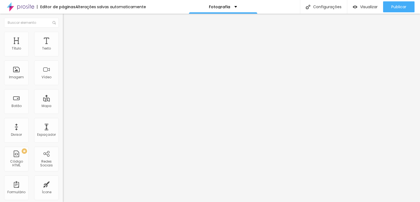
click at [63, 89] on span "Cinema" at bounding box center [70, 86] width 14 height 5
click at [63, 94] on span "Padrão" at bounding box center [69, 91] width 12 height 5
click at [63, 97] on span "Quadrado" at bounding box center [72, 95] width 18 height 5
click at [63, 101] on span "Original" at bounding box center [69, 98] width 13 height 5
click at [63, 69] on img at bounding box center [65, 67] width 4 height 4
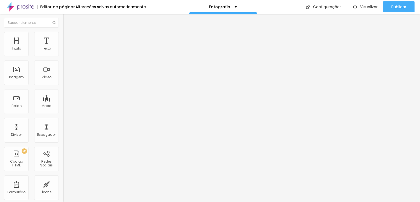
click at [63, 79] on div at bounding box center [94, 76] width 63 height 4
click at [63, 33] on img at bounding box center [65, 34] width 5 height 5
drag, startPoint x: 11, startPoint y: 69, endPoint x: 32, endPoint y: 68, distance: 20.3
click at [63, 120] on input "range" at bounding box center [80, 122] width 35 height 4
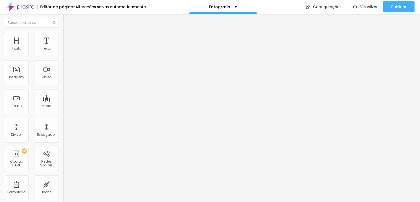
drag, startPoint x: 32, startPoint y: 68, endPoint x: 19, endPoint y: 66, distance: 12.5
click at [63, 120] on input "range" at bounding box center [80, 122] width 35 height 4
drag, startPoint x: 19, startPoint y: 66, endPoint x: 3, endPoint y: 64, distance: 16.3
click at [63, 120] on input "range" at bounding box center [80, 122] width 35 height 4
click at [63, 64] on div "0 Borda arredondada" at bounding box center [94, 95] width 63 height 77
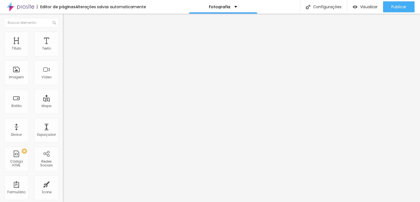
click at [63, 37] on li "Avançado" at bounding box center [94, 39] width 63 height 5
drag, startPoint x: 12, startPoint y: 54, endPoint x: 38, endPoint y: 58, distance: 26.5
click at [63, 106] on input "range" at bounding box center [80, 108] width 35 height 4
drag, startPoint x: 38, startPoint y: 58, endPoint x: 18, endPoint y: 55, distance: 20.7
click at [63, 55] on div "100 Espaço de cima" at bounding box center [94, 81] width 63 height 77
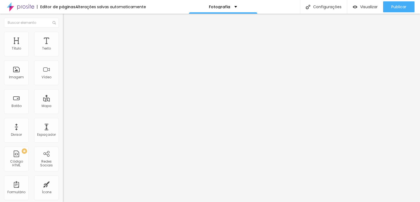
click at [63, 106] on input "range" at bounding box center [80, 108] width 35 height 4
drag, startPoint x: 28, startPoint y: 53, endPoint x: 13, endPoint y: 52, distance: 15.4
click at [63, 106] on input "range" at bounding box center [80, 108] width 35 height 4
drag, startPoint x: 21, startPoint y: 64, endPoint x: 53, endPoint y: 64, distance: 31.5
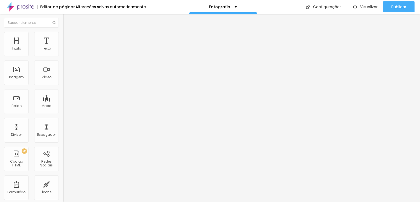
click at [63, 184] on input "range" at bounding box center [80, 186] width 35 height 4
drag, startPoint x: 42, startPoint y: 64, endPoint x: 12, endPoint y: 60, distance: 29.9
click at [63, 184] on input "range" at bounding box center [80, 186] width 35 height 4
click at [67, 20] on img "button" at bounding box center [69, 20] width 4 height 4
click at [63, 47] on span "Adicionar imagem" at bounding box center [80, 44] width 35 height 5
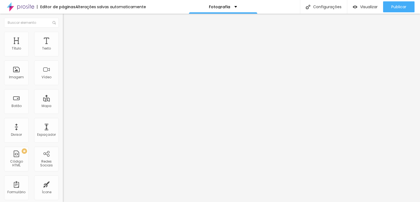
click at [63, 86] on span "Original" at bounding box center [69, 83] width 13 height 5
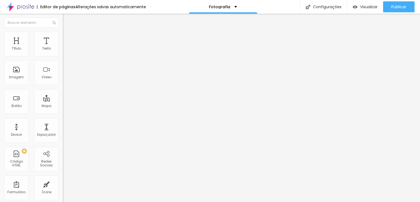
click at [63, 86] on span "Original" at bounding box center [69, 83] width 13 height 5
click at [63, 88] on div "Cinema 16:9" at bounding box center [94, 86] width 63 height 3
click at [63, 90] on div "Cinema 16:9" at bounding box center [94, 87] width 63 height 5
click at [63, 94] on div "Padrão 4:3" at bounding box center [94, 91] width 63 height 3
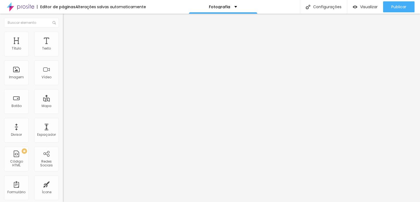
click at [63, 97] on span "Quadrado" at bounding box center [72, 95] width 18 height 5
click at [63, 101] on span "Original" at bounding box center [69, 98] width 13 height 5
click at [63, 37] on li "Avançado" at bounding box center [94, 39] width 63 height 5
drag, startPoint x: 14, startPoint y: 54, endPoint x: 25, endPoint y: 53, distance: 11.0
click at [63, 106] on input "range" at bounding box center [80, 108] width 35 height 4
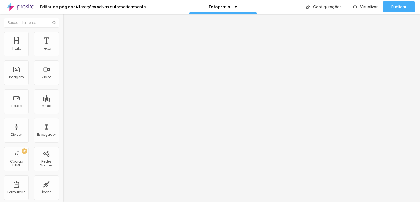
click at [63, 106] on input "range" at bounding box center [80, 108] width 35 height 4
drag, startPoint x: 13, startPoint y: 63, endPoint x: 3, endPoint y: 66, distance: 10.2
click at [63, 184] on input "range" at bounding box center [80, 186] width 35 height 4
click at [63, 37] on li "Avançado" at bounding box center [94, 39] width 63 height 5
drag, startPoint x: 13, startPoint y: 54, endPoint x: 18, endPoint y: 53, distance: 5.5
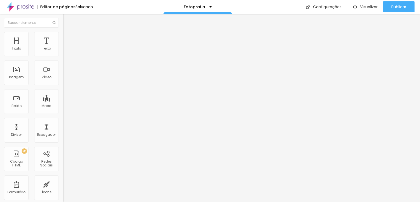
click at [63, 106] on input "range" at bounding box center [80, 108] width 35 height 4
drag, startPoint x: 12, startPoint y: 64, endPoint x: 50, endPoint y: 64, distance: 38.3
click at [63, 184] on input "range" at bounding box center [80, 186] width 35 height 4
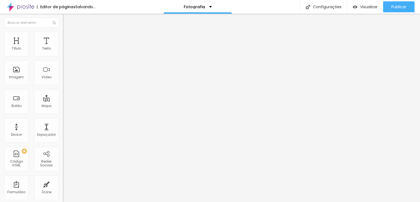
click at [63, 189] on input "100" at bounding box center [75, 192] width 24 height 6
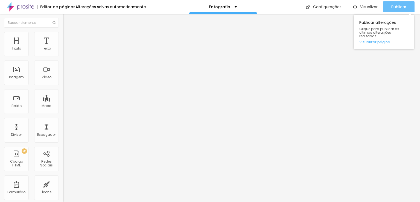
click at [389, 7] on button "Publicar" at bounding box center [398, 6] width 31 height 11
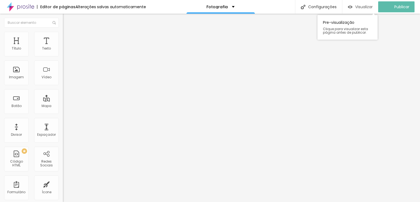
click at [363, 8] on span "Visualizar" at bounding box center [364, 7] width 18 height 4
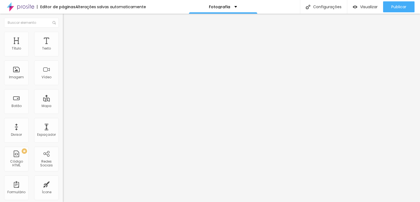
click at [63, 47] on span "Trocar imagem" at bounding box center [78, 44] width 30 height 5
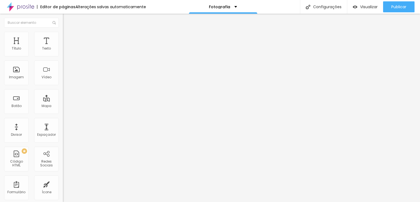
click at [63, 47] on span "Trocar imagem" at bounding box center [78, 44] width 30 height 5
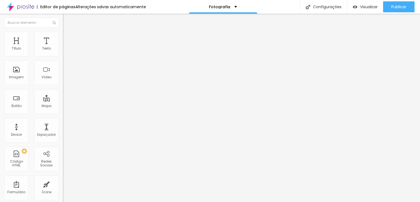
click at [63, 33] on img at bounding box center [65, 34] width 5 height 5
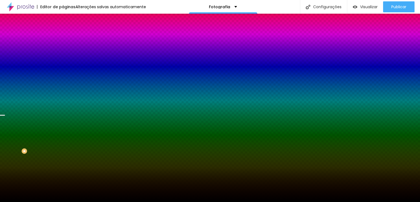
click at [63, 50] on span "Trocar imagem" at bounding box center [78, 48] width 30 height 5
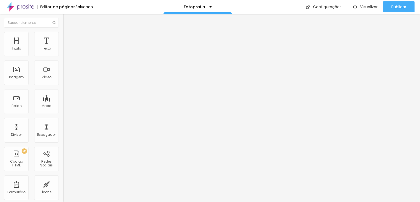
click at [63, 47] on span "Trocar imagem" at bounding box center [78, 44] width 30 height 5
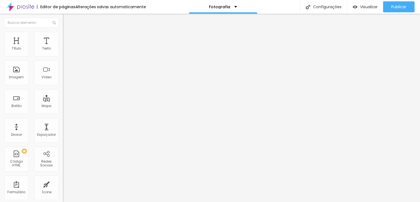
click at [63, 47] on span "Trocar imagem" at bounding box center [78, 44] width 30 height 5
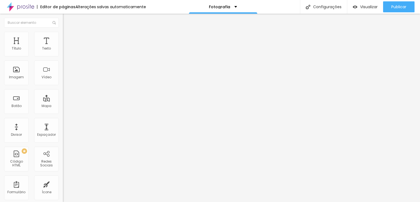
click at [63, 47] on span "Trocar imagem" at bounding box center [78, 44] width 30 height 5
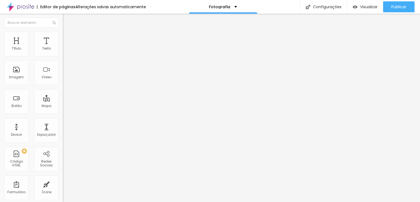
click at [63, 47] on span "Trocar imagem" at bounding box center [78, 44] width 30 height 5
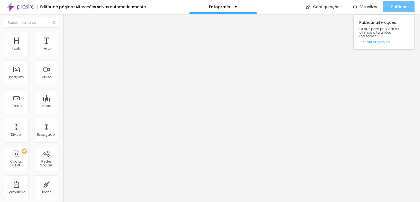
click at [399, 4] on div "Publicar" at bounding box center [399, 6] width 15 height 11
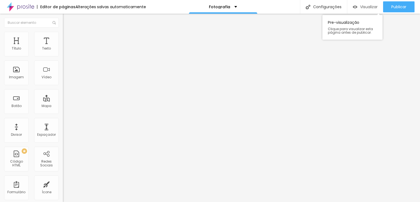
click at [370, 5] on span "Visualizar" at bounding box center [369, 7] width 18 height 4
click at [18, 45] on div "Título" at bounding box center [16, 44] width 25 height 25
click at [63, 51] on input "text" at bounding box center [96, 48] width 66 height 5
paste input "[URL][DOMAIN_NAME]"
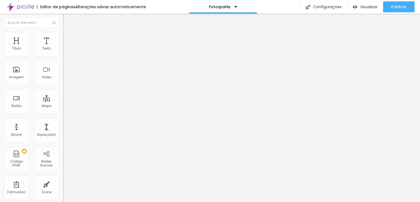
type input "[URL][DOMAIN_NAME]"
click at [40, 72] on div "Vídeo" at bounding box center [46, 72] width 25 height 25
click at [63, 51] on input "text" at bounding box center [96, 48] width 66 height 5
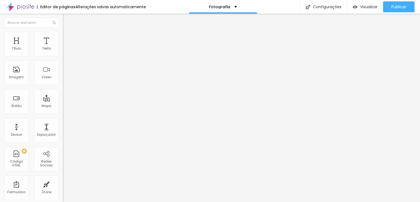
paste input "[URL][DOMAIN_NAME]"
type input "[URL][DOMAIN_NAME]"
click at [367, 7] on span "Visualizar" at bounding box center [369, 7] width 18 height 4
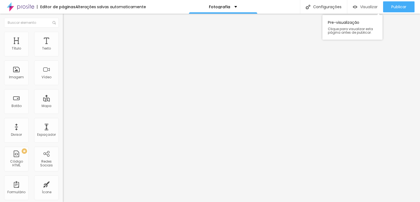
click at [360, 7] on span "Visualizar" at bounding box center [369, 7] width 18 height 4
click at [63, 56] on input "text" at bounding box center [96, 52] width 66 height 5
type input "[PHONE_NUMBER]"
type input "11972039621"
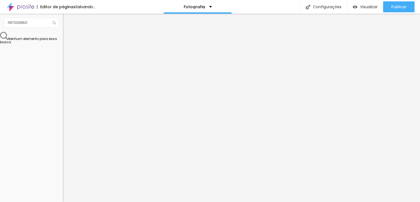
drag, startPoint x: 22, startPoint y: 99, endPoint x: 40, endPoint y: 99, distance: 18.1
click at [63, 189] on textarea "Olá, cheguei até você pela página {page_title} e gostaria de mais informações" at bounding box center [94, 193] width 62 height 9
type textarea "Olá, cheguei até você pela página {LP AB} e gostaria de mais informações"
click at [63, 160] on div "Editar Botão do WhatsApp Conteúdo Estilo Avançado Número do WhatsApp * [PHONE_N…" at bounding box center [94, 108] width 63 height 188
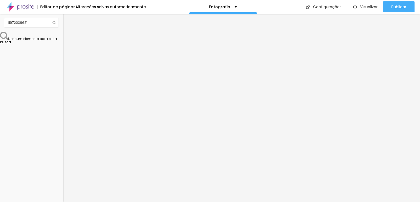
drag, startPoint x: 47, startPoint y: 101, endPoint x: 22, endPoint y: 102, distance: 25.5
click at [63, 189] on textarea "Olá, cheguei até você pela página {AlexandreBozo Fotografia} e gostaria de mais…" at bounding box center [94, 193] width 62 height 9
type textarea "Olá, cheguei até você pela página {LP AB} e gostaria de mais informações"
click at [63, 179] on div "Editar Botão do WhatsApp Conteúdo Estilo Avançado Número do WhatsApp * [PHONE_N…" at bounding box center [94, 108] width 63 height 188
click at [67, 21] on img "button" at bounding box center [69, 22] width 4 height 4
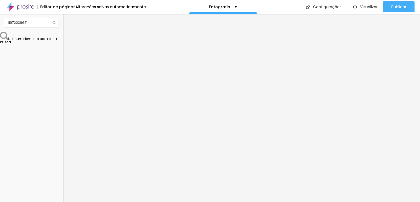
click at [67, 21] on img "button" at bounding box center [69, 22] width 4 height 4
click at [34, 44] on div "Nenhum elemento para essa busca" at bounding box center [31, 38] width 63 height 12
click at [7, 33] on div "Nenhum elemento para essa busca" at bounding box center [31, 38] width 63 height 12
click at [25, 22] on input "11972039621" at bounding box center [31, 23] width 55 height 10
drag, startPoint x: 0, startPoint y: 42, endPoint x: 1, endPoint y: 40, distance: 2.9
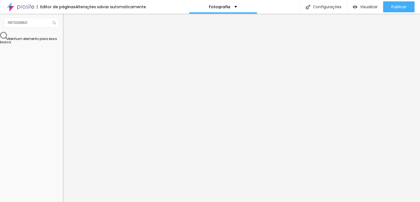
click at [0, 42] on div "Nenhum elemento para essa busca" at bounding box center [31, 38] width 63 height 12
click at [29, 44] on div "Nenhum elemento para essa busca" at bounding box center [31, 38] width 63 height 12
click at [53, 23] on img at bounding box center [54, 22] width 3 height 3
click at [36, 37] on div "Nenhum elemento para essa busca" at bounding box center [31, 38] width 63 height 12
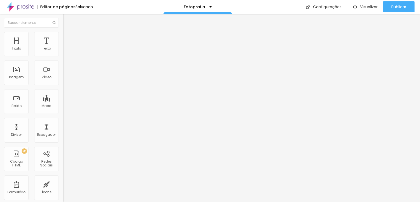
click at [63, 189] on textarea "Olá, cheguei até você pela página {page_title} e gostaria de mais informações" at bounding box center [94, 193] width 62 height 9
type textarea "Olá, cheguei até você pela página {LP AB} e gostaria de mais informações"
click at [63, 176] on div "Editar Botão do WhatsApp Conteúdo Estilo Avançado Número do WhatsApp * + 55 Tex…" at bounding box center [94, 108] width 63 height 188
click at [63, 56] on input "text" at bounding box center [96, 52] width 66 height 5
type input "[PHONE_NUMBER]"
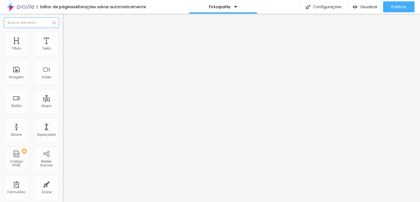
type input "11972039621"
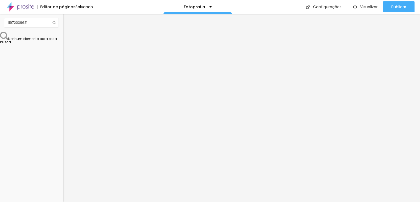
click at [63, 169] on div "Editar Botão do WhatsApp Conteúdo Estilo Avançado Número do WhatsApp * [PHONE_N…" at bounding box center [94, 108] width 63 height 188
click at [67, 21] on img "button" at bounding box center [69, 22] width 4 height 4
click at [67, 21] on img "button" at bounding box center [69, 20] width 4 height 4
click at [49, 30] on div "11972039621" at bounding box center [31, 23] width 63 height 18
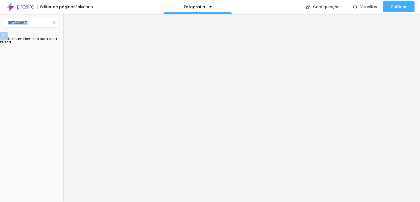
click at [67, 19] on img "button" at bounding box center [69, 20] width 4 height 4
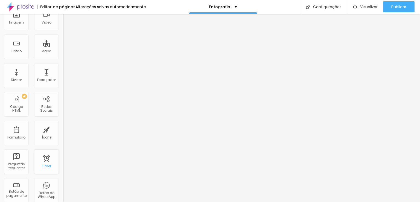
scroll to position [82, 0]
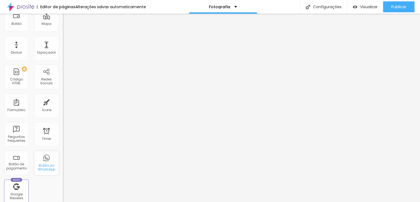
click at [45, 167] on div "Botão do WhatsApp" at bounding box center [47, 168] width 22 height 8
click at [45, 158] on div "Botão do WhatsApp" at bounding box center [46, 163] width 25 height 25
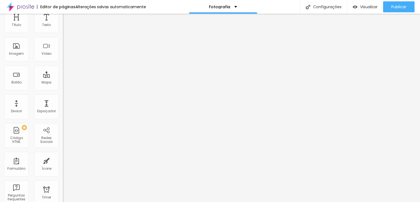
scroll to position [0, 0]
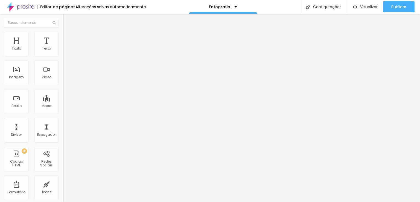
click at [63, 189] on textarea "Olá, cheguei até você pela página {page_title} e gostaria de mais informações" at bounding box center [94, 193] width 62 height 9
click at [63, 189] on textarea "Olá, cheguei até você pela página LP AB} e gostaria de mais informações" at bounding box center [94, 193] width 62 height 9
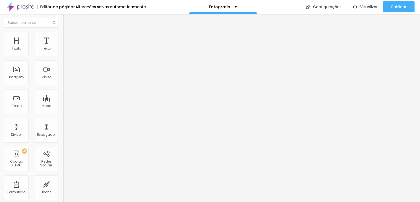
click at [63, 189] on textarea "Olá, cheguei até você pela página LP AB} e gostaria de mais informações" at bounding box center [94, 193] width 62 height 9
click at [63, 189] on textarea "Olá, cheguei até você pela página LP AB e gostaria de mais informações" at bounding box center [94, 193] width 62 height 9
type textarea "Olá, cheguei até você pela página LP e gostaria de mais informações"
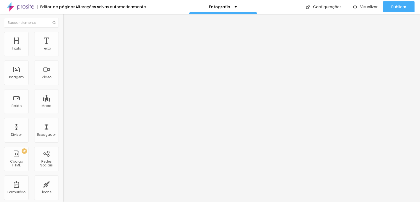
click at [63, 56] on input "text" at bounding box center [96, 52] width 66 height 5
type input "[PHONE_NUMBER]"
type input "11972039621"
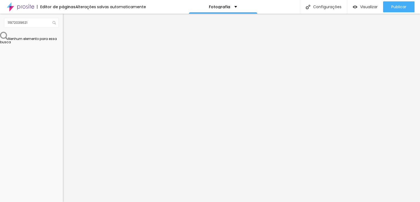
click at [67, 22] on img "button" at bounding box center [69, 22] width 4 height 4
click at [7, 22] on div "11972039621" at bounding box center [31, 23] width 55 height 10
click at [367, 5] on span "Visualizar" at bounding box center [369, 7] width 18 height 4
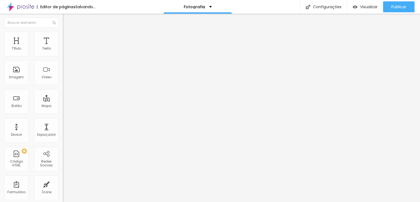
click at [63, 189] on textarea "Olá, cheguei até você pela página {page_title} e gostaria de mais informações" at bounding box center [94, 193] width 62 height 9
type textarea "Olá, cheguei até você pela página LP e gostaria de mais informações"
click at [63, 162] on div "Editar Botão do WhatsApp Conteúdo Estilo Avançado Número do WhatsApp * + 55 Tex…" at bounding box center [94, 108] width 63 height 188
click at [67, 21] on img "button" at bounding box center [69, 22] width 4 height 4
click at [63, 56] on input "text" at bounding box center [96, 52] width 66 height 5
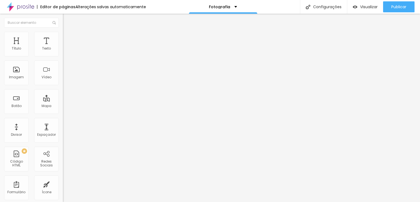
type input "(11)97203-9621"
type input "11972039621"
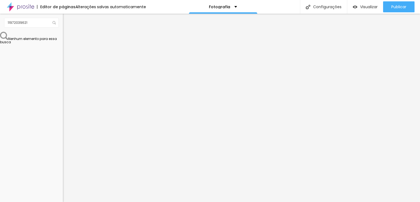
click at [63, 189] on textarea "Olá, cheguei até você pela página {page_title} e gostaria de mais informações" at bounding box center [94, 193] width 62 height 9
type textarea "Olá, cheguei até você pela página LP e gostaria de mais informações"
click at [63, 167] on div "Editar Botão do WhatsApp Conteúdo Estilo Avançado Número do WhatsApp * (11)9720…" at bounding box center [94, 108] width 63 height 188
click at [63, 33] on img at bounding box center [65, 34] width 5 height 5
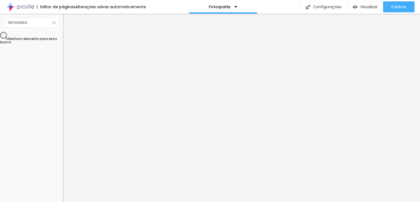
click at [63, 33] on img at bounding box center [65, 34] width 5 height 5
type input "40"
type input "45"
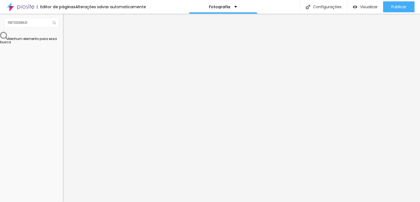
type input "40"
type input "35"
type input "30"
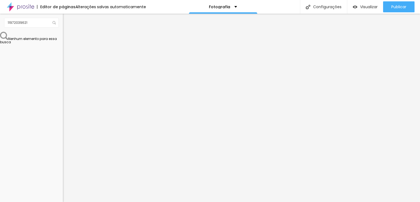
type input "30"
type input "25"
type input "30"
drag, startPoint x: 21, startPoint y: 59, endPoint x: 16, endPoint y: 60, distance: 4.8
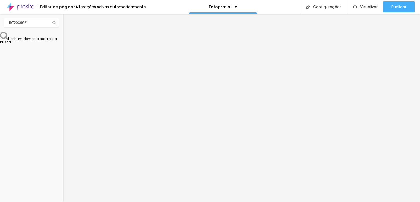
type input "30"
click at [63, 56] on input "range" at bounding box center [80, 54] width 35 height 4
click at [63, 57] on div at bounding box center [94, 54] width 63 height 5
type input "17"
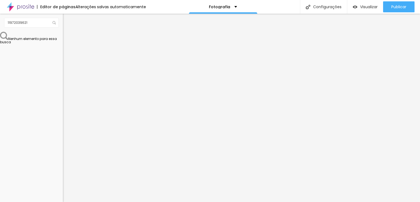
type input "18"
type input "19"
type input "18"
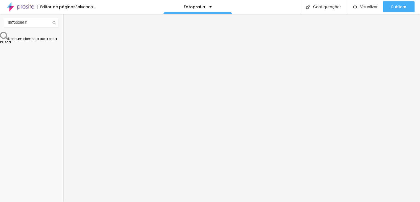
type input "18"
type input "17"
type input "16"
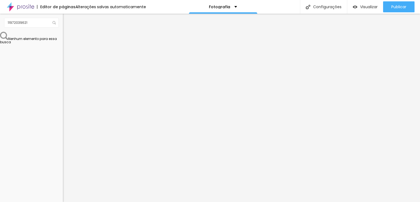
type input "15"
click at [63, 101] on input "range" at bounding box center [80, 103] width 35 height 4
click at [63, 139] on div "Editar Texto Estilo Avançado 15 Tamanho do texto 0 Espaço entre letras 1.3 Altu…" at bounding box center [94, 108] width 63 height 188
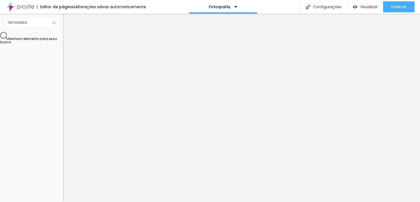
click at [63, 86] on span "Original" at bounding box center [69, 83] width 13 height 5
click at [63, 92] on span "Padrão" at bounding box center [69, 90] width 12 height 5
click at [63, 89] on span "Cinema" at bounding box center [70, 86] width 14 height 5
click at [63, 94] on div "Padrão 4:3" at bounding box center [94, 91] width 63 height 3
click at [63, 97] on div "Quadrado 1:1" at bounding box center [94, 95] width 63 height 3
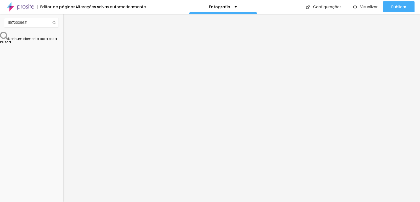
click at [63, 101] on span "Original" at bounding box center [69, 98] width 13 height 5
click at [63, 47] on span "Trocar imagem" at bounding box center [78, 44] width 30 height 5
click at [63, 111] on div "Facebook" at bounding box center [94, 112] width 63 height 3
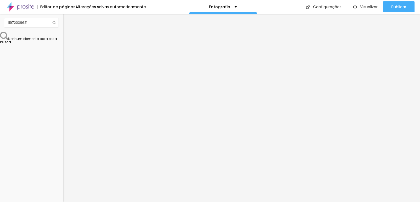
click at [63, 186] on input "https://" at bounding box center [96, 188] width 66 height 5
type input "h"
paste input "https://www.facebook.com/share/1ECPUtJzis/?mibextid=wwXIfr"
type input "https://www.facebook.com/share/1ECPUtJzis/?mibextid=wwXIfr"
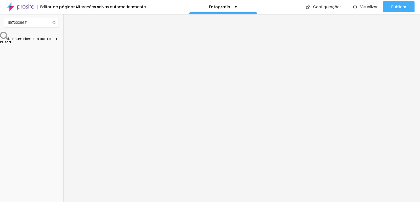
click at [63, 152] on div "Editar Redes Sociais Conteúdo Estilo Avançado Facebook Rede social Facebook End…" at bounding box center [94, 108] width 63 height 188
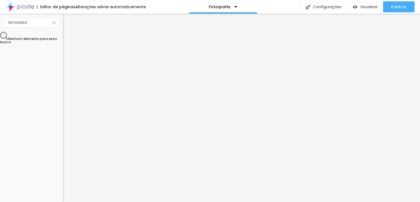
type input "h"
paste input "https://www.instagram.com/fotografoalexandrebozo?igsh=MXBrb2ltdTZjYXd3aQ%3D%3D&…"
type input "https://www.instagram.com/fotografoalexandrebozo?igsh=MXBrb2ltdTZjYXd3aQ%3D%3D&…"
click at [63, 173] on div "Editar Redes Sociais Conteúdo Estilo Avançado Facebook Rede social Facebook End…" at bounding box center [94, 108] width 63 height 188
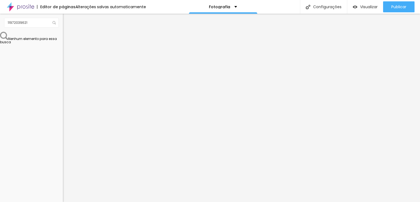
scroll to position [0, 0]
click at [63, 173] on div "Editar Redes Sociais Conteúdo Estilo Avançado Facebook Rede social Facebook End…" at bounding box center [94, 108] width 63 height 188
click at [63, 172] on div "Editar Redes Sociais Conteúdo Estilo Avançado Facebook Rede social Facebook End…" at bounding box center [94, 108] width 63 height 188
click at [45, 6] on div "Editor de páginas" at bounding box center [56, 7] width 39 height 4
click at [45, 23] on input "11972039621" at bounding box center [31, 23] width 55 height 10
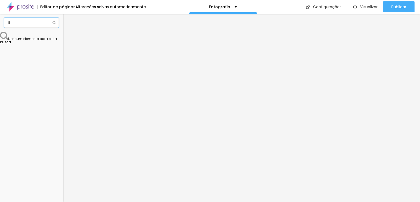
type input "1"
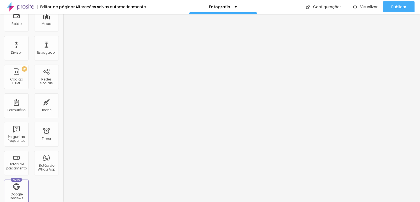
scroll to position [109, 0]
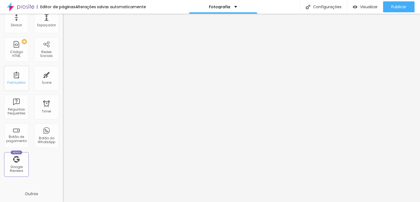
click at [17, 79] on div "Formulário" at bounding box center [16, 78] width 25 height 25
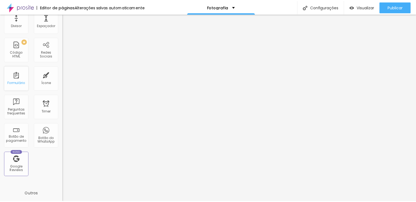
scroll to position [0, 0]
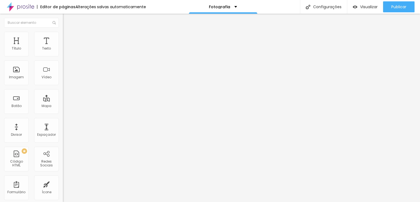
click at [63, 55] on div "Contato" at bounding box center [94, 50] width 63 height 9
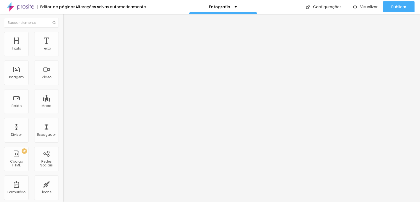
click at [66, 53] on div "Contato" at bounding box center [94, 50] width 56 height 5
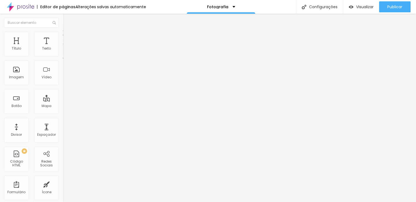
click at [21, 202] on div "Contato" at bounding box center [27, 205] width 52 height 3
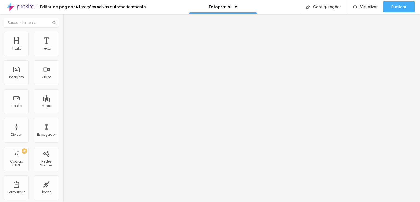
click at [63, 55] on span at bounding box center [64, 57] width 3 height 5
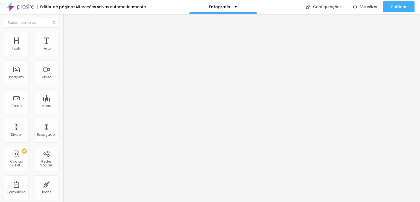
drag, startPoint x: 160, startPoint y: 111, endPoint x: 123, endPoint y: 112, distance: 37.5
type input "d"
type input "Data"
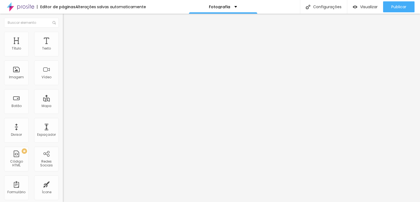
drag, startPoint x: 269, startPoint y: 112, endPoint x: 210, endPoint y: 112, distance: 58.6
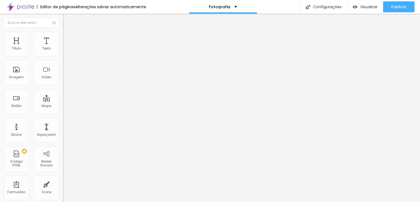
drag, startPoint x: 223, startPoint y: 141, endPoint x: 139, endPoint y: 124, distance: 86.3
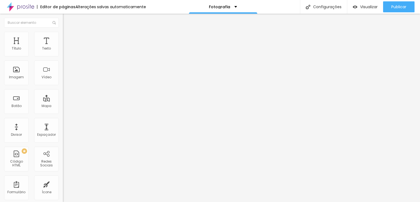
drag, startPoint x: 118, startPoint y: 126, endPoint x: 118, endPoint y: 70, distance: 55.8
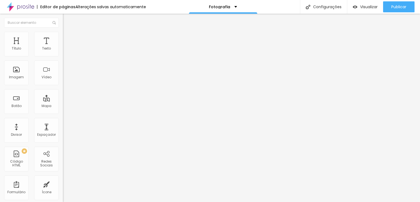
drag, startPoint x: 160, startPoint y: 147, endPoint x: 123, endPoint y: 148, distance: 36.9
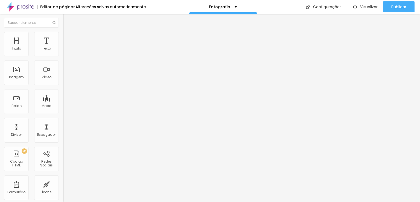
type input "Local da Cerimonia e recepção"
click at [66, 53] on div "Contato" at bounding box center [94, 50] width 56 height 5
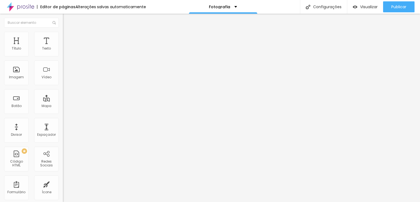
drag, startPoint x: 118, startPoint y: 139, endPoint x: 118, endPoint y: 100, distance: 38.9
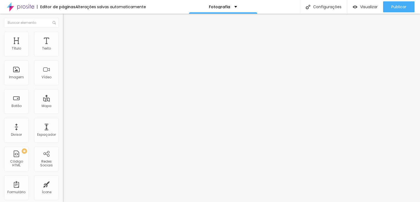
type input "T"
type input "Local da Cerimonia e recepção"
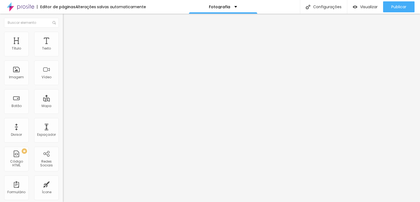
scroll to position [56, 0]
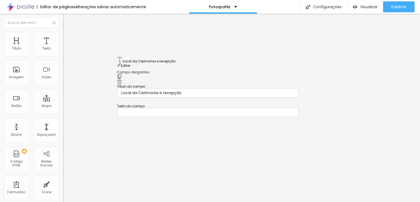
drag, startPoint x: 119, startPoint y: 80, endPoint x: 119, endPoint y: 58, distance: 21.6
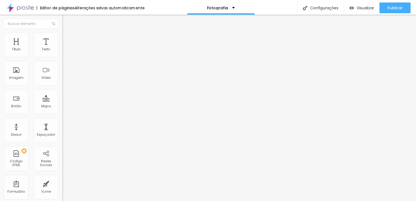
scroll to position [0, 0]
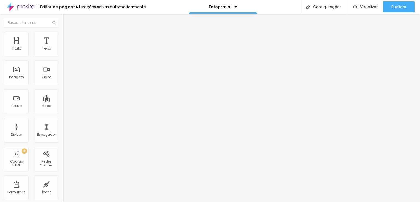
drag, startPoint x: 147, startPoint y: 45, endPoint x: 126, endPoint y: 42, distance: 21.8
type input "contato"
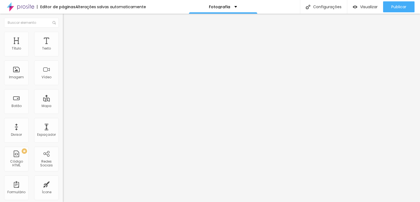
click at [63, 34] on img at bounding box center [65, 34] width 5 height 5
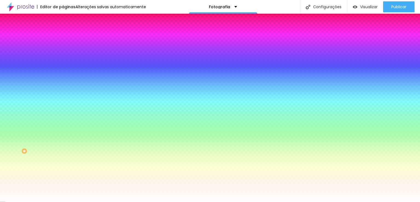
click at [68, 32] on span "Conteúdo" at bounding box center [76, 30] width 17 height 5
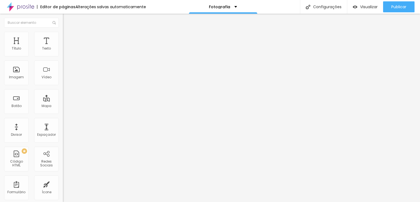
click at [63, 55] on div "contato" at bounding box center [94, 50] width 63 height 9
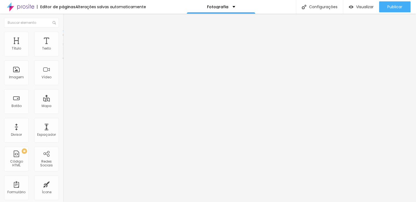
click at [21, 202] on div "Contato" at bounding box center [27, 205] width 52 height 3
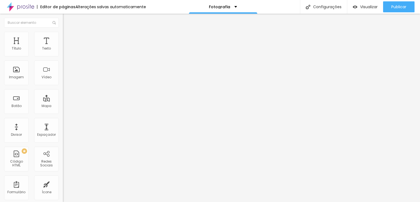
click at [63, 55] on div "Contato" at bounding box center [94, 50] width 63 height 9
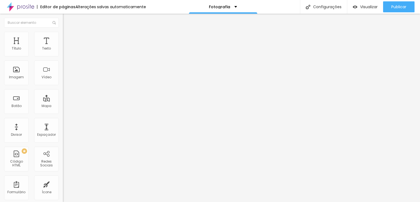
click at [63, 36] on li "Estilo" at bounding box center [94, 34] width 63 height 5
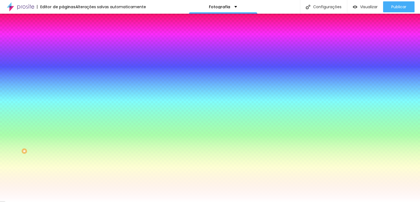
click at [63, 37] on img at bounding box center [65, 39] width 5 height 5
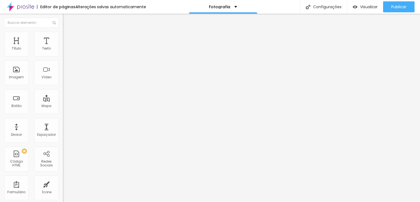
click at [67, 18] on img "button" at bounding box center [69, 20] width 4 height 4
click at [360, 7] on span "Visualizar" at bounding box center [369, 7] width 18 height 4
click at [63, 33] on img at bounding box center [65, 34] width 5 height 5
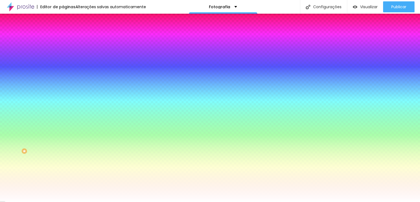
click at [63, 113] on input "#FFFFFF" at bounding box center [96, 110] width 66 height 5
click at [66, 126] on icon "button" at bounding box center [67, 125] width 2 height 2
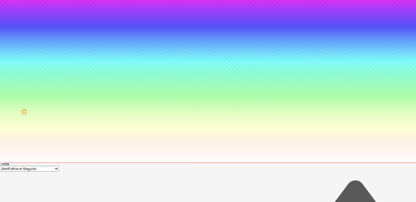
click at [79, 164] on div at bounding box center [208, 63] width 416 height 202
click at [156, 164] on div at bounding box center [208, 164] width 416 height 0
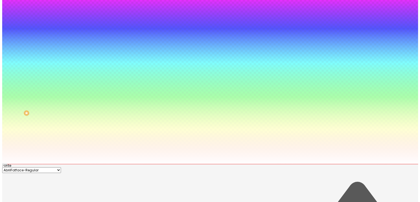
scroll to position [0, 0]
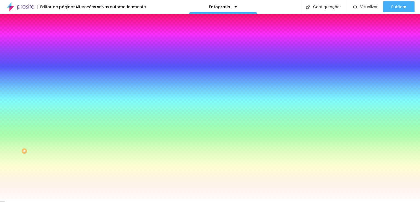
click at [63, 113] on input "#FFFFFF" at bounding box center [96, 110] width 66 height 5
click at [63, 108] on div at bounding box center [94, 108] width 63 height 0
click at [63, 113] on input "#FFFFFF" at bounding box center [96, 110] width 66 height 5
click at [63, 181] on button "button" at bounding box center [67, 178] width 8 height 6
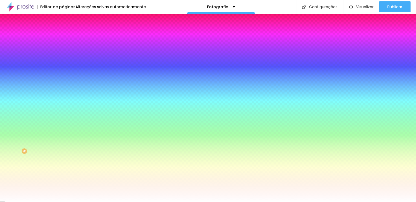
click at [40, 202] on div at bounding box center [208, 202] width 416 height 0
click at [63, 165] on div "Nome dos Campos" at bounding box center [94, 163] width 63 height 3
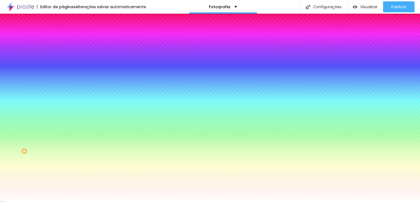
click at [68, 39] on span "Avançado" at bounding box center [77, 41] width 18 height 5
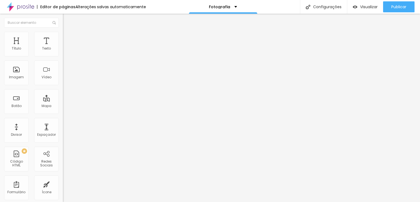
click at [63, 33] on img at bounding box center [65, 34] width 5 height 5
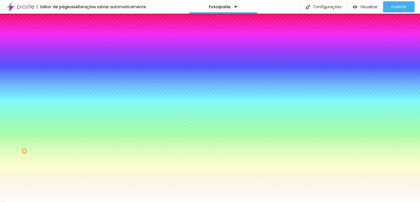
click at [65, 60] on icon "button" at bounding box center [66, 57] width 3 height 3
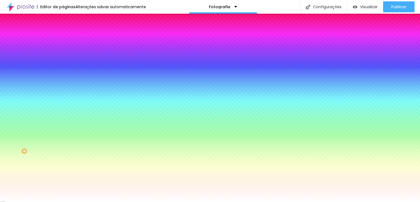
click at [81, 168] on div at bounding box center [210, 101] width 420 height 202
type input "#1D1C21"
click at [82, 171] on div at bounding box center [210, 101] width 420 height 202
click at [157, 202] on div at bounding box center [210, 202] width 420 height 0
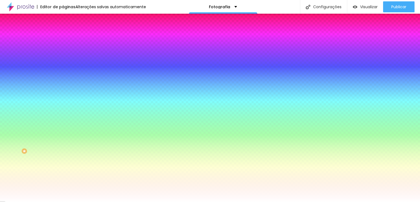
click at [63, 113] on input "#FFFFFF" at bounding box center [96, 110] width 66 height 5
drag, startPoint x: 45, startPoint y: 115, endPoint x: 50, endPoint y: 120, distance: 6.6
click at [63, 113] on input "#FFFFFF" at bounding box center [96, 110] width 66 height 5
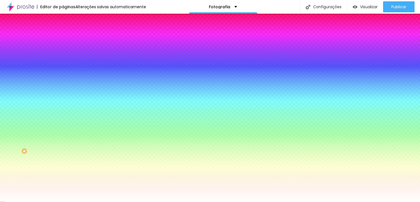
click at [63, 113] on div "#FFFFFF" at bounding box center [94, 110] width 63 height 5
click at [63, 108] on div at bounding box center [94, 108] width 63 height 0
click at [11, 162] on div at bounding box center [210, 101] width 420 height 202
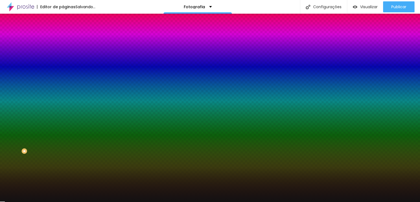
click at [11, 126] on div at bounding box center [210, 101] width 420 height 202
click at [22, 186] on div at bounding box center [22, 186] width 1 height 1
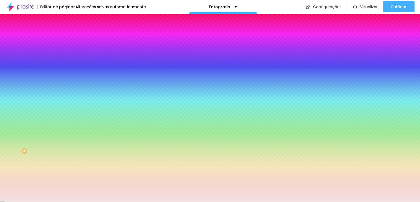
click at [13, 132] on div at bounding box center [210, 101] width 420 height 202
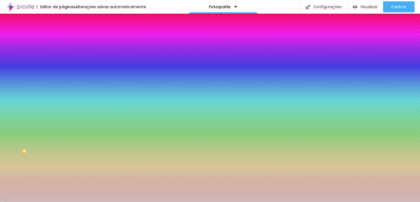
click at [48, 38] on div at bounding box center [48, 37] width 1 height 1
click at [26, 135] on div at bounding box center [210, 101] width 420 height 202
click at [48, 38] on div at bounding box center [48, 37] width 1 height 1
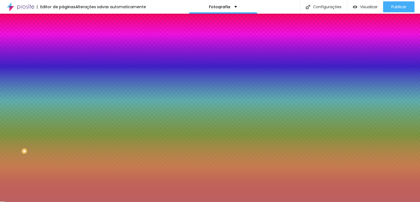
click at [63, 98] on div "Campos" at bounding box center [94, 96] width 63 height 3
click at [63, 108] on div at bounding box center [94, 108] width 63 height 0
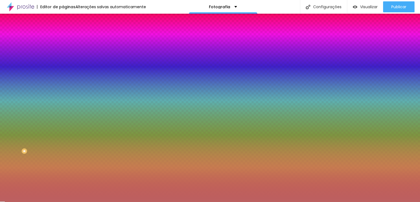
click at [63, 108] on div at bounding box center [94, 108] width 63 height 0
click at [10, 124] on div at bounding box center [210, 101] width 420 height 202
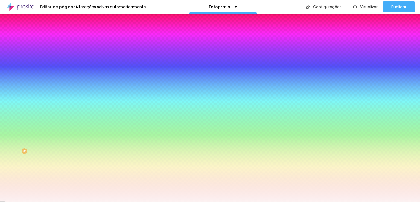
click at [16, 3] on div at bounding box center [16, 2] width 1 height 1
click at [8, 124] on div at bounding box center [210, 101] width 420 height 202
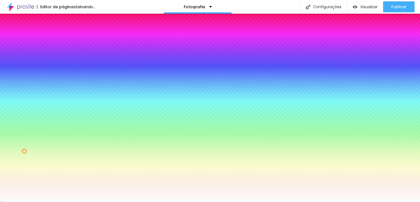
click at [1, 3] on div at bounding box center [-1, 2] width 1 height 1
type input "#FCFCFC"
click at [63, 98] on div "Campos" at bounding box center [94, 96] width 63 height 3
click at [66, 126] on icon "button" at bounding box center [67, 125] width 2 height 2
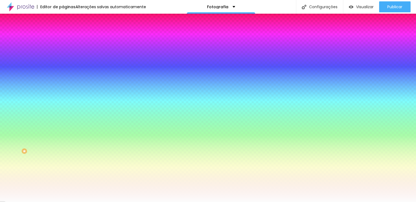
click at [18, 202] on div at bounding box center [208, 202] width 416 height 0
click at [63, 116] on div "Tipografia" at bounding box center [94, 114] width 63 height 3
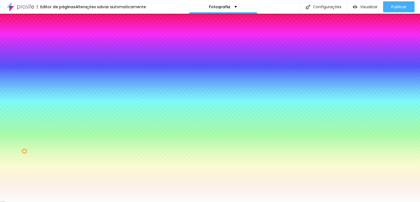
click at [63, 116] on div "Tipografia" at bounding box center [94, 114] width 63 height 3
click at [63, 132] on div "Borda" at bounding box center [94, 129] width 63 height 3
click at [68, 32] on span "Conteúdo" at bounding box center [76, 30] width 17 height 5
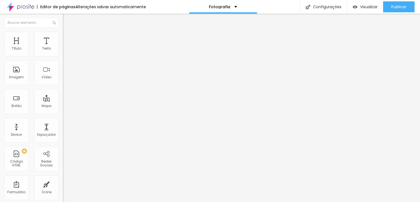
click at [67, 19] on img "button" at bounding box center [69, 20] width 4 height 4
click at [67, 18] on img "button" at bounding box center [69, 20] width 4 height 4
click at [63, 17] on button "Editar Coluna" at bounding box center [94, 20] width 63 height 13
click at [367, 6] on span "Visualizar" at bounding box center [369, 7] width 18 height 4
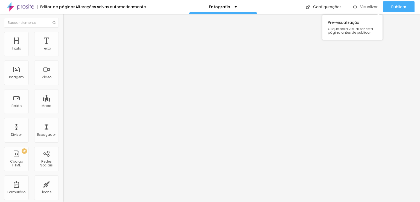
click at [363, 5] on span "Visualizar" at bounding box center [369, 7] width 18 height 4
